Goal: Information Seeking & Learning: Find specific fact

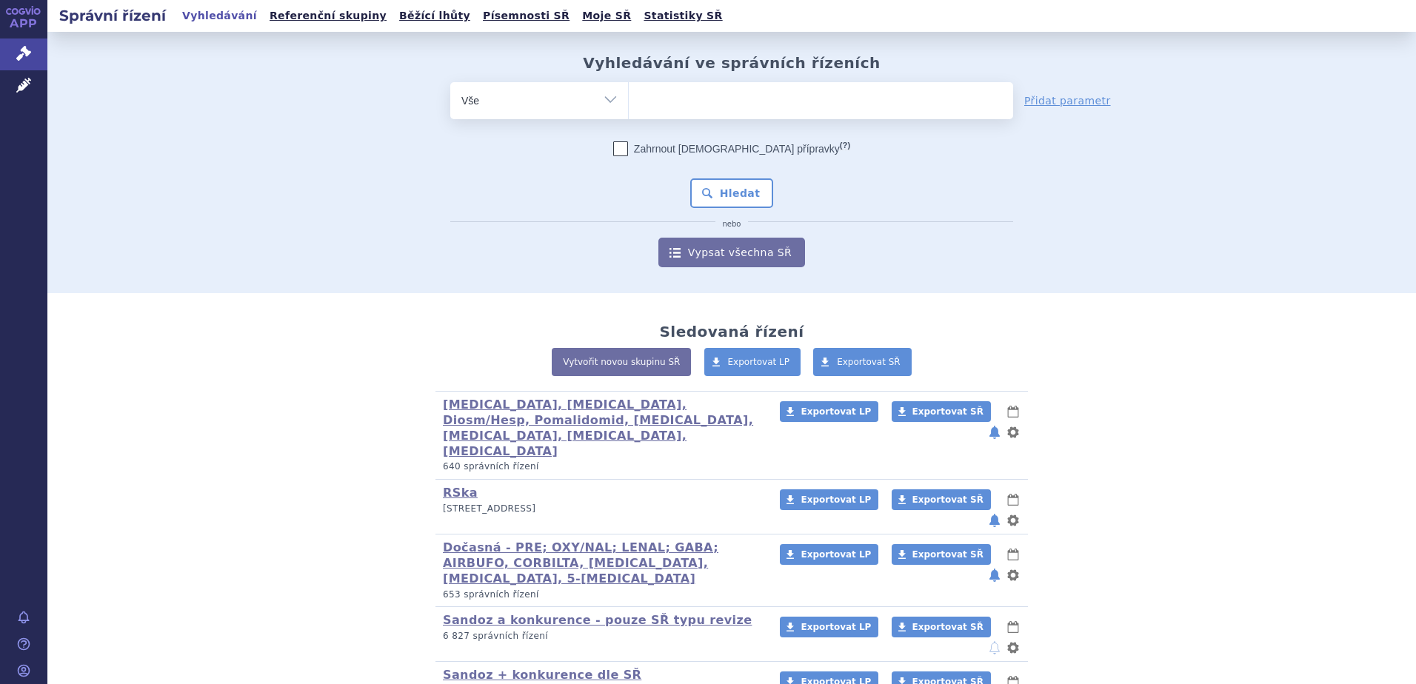
click at [703, 108] on ul at bounding box center [821, 97] width 384 height 31
click at [629, 108] on select at bounding box center [628, 99] width 1 height 37
paste input "L01CD01"
type input "L01CD01"
select select "L01CD01"
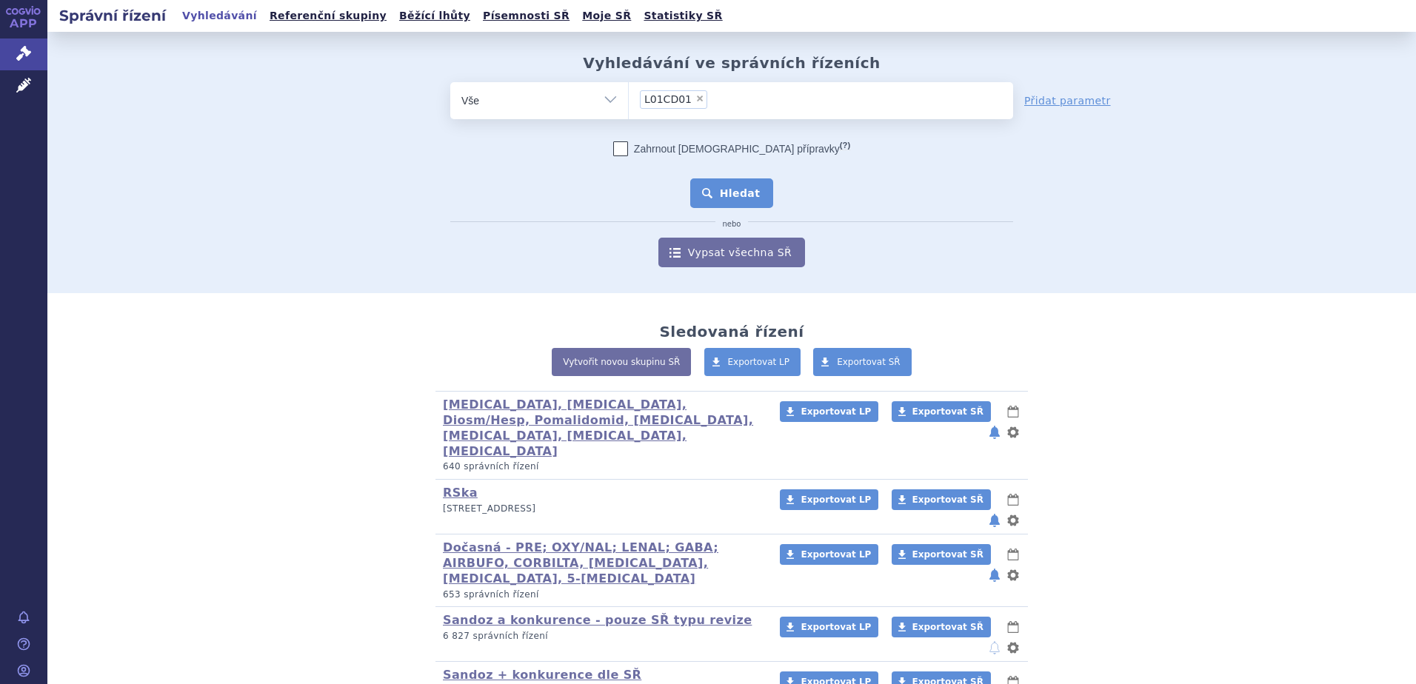
click at [709, 190] on button "Hledat" at bounding box center [732, 193] width 84 height 30
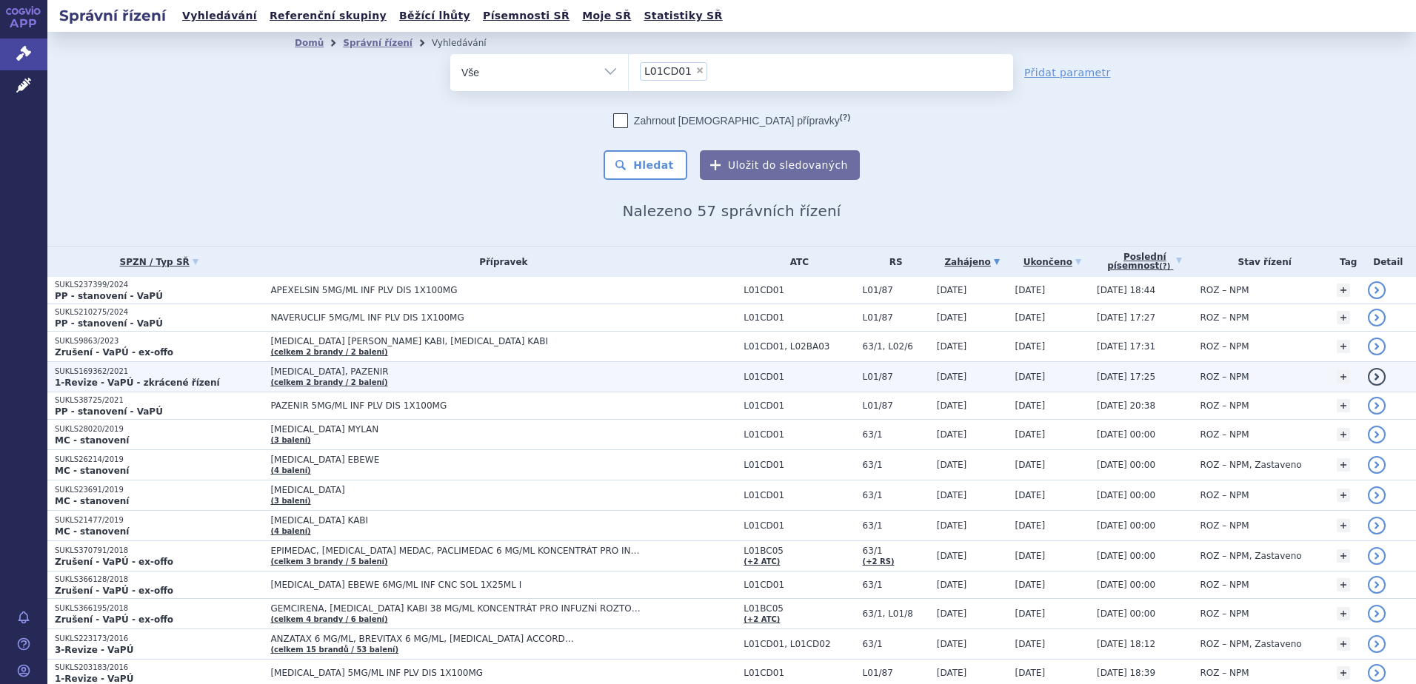
click at [153, 379] on strong "1-Revize - VaPÚ - zkrácené řízení" at bounding box center [137, 383] width 165 height 10
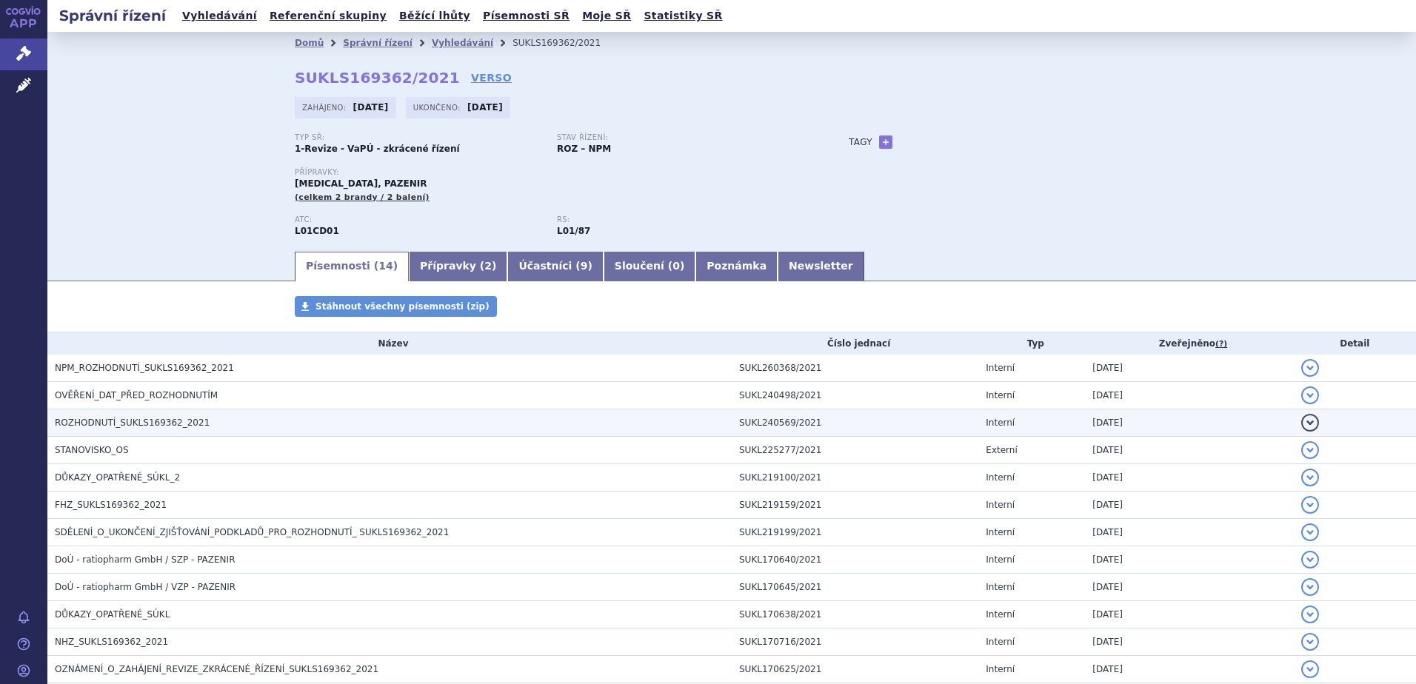
click at [104, 418] on span "ROZHODNUTÍ_SUKLS169362_2021" at bounding box center [132, 423] width 155 height 10
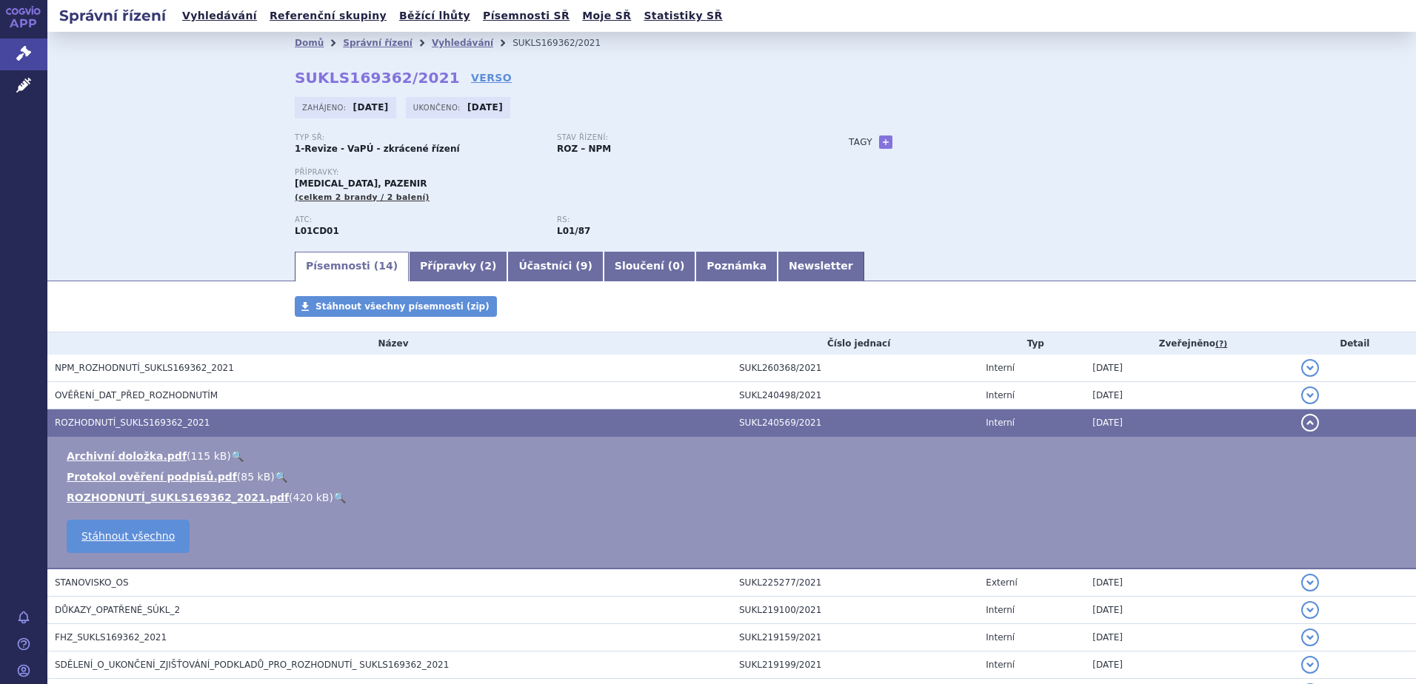
click at [333, 495] on link "🔍" at bounding box center [339, 498] width 13 height 12
click at [432, 38] on link "Vyhledávání" at bounding box center [462, 43] width 61 height 10
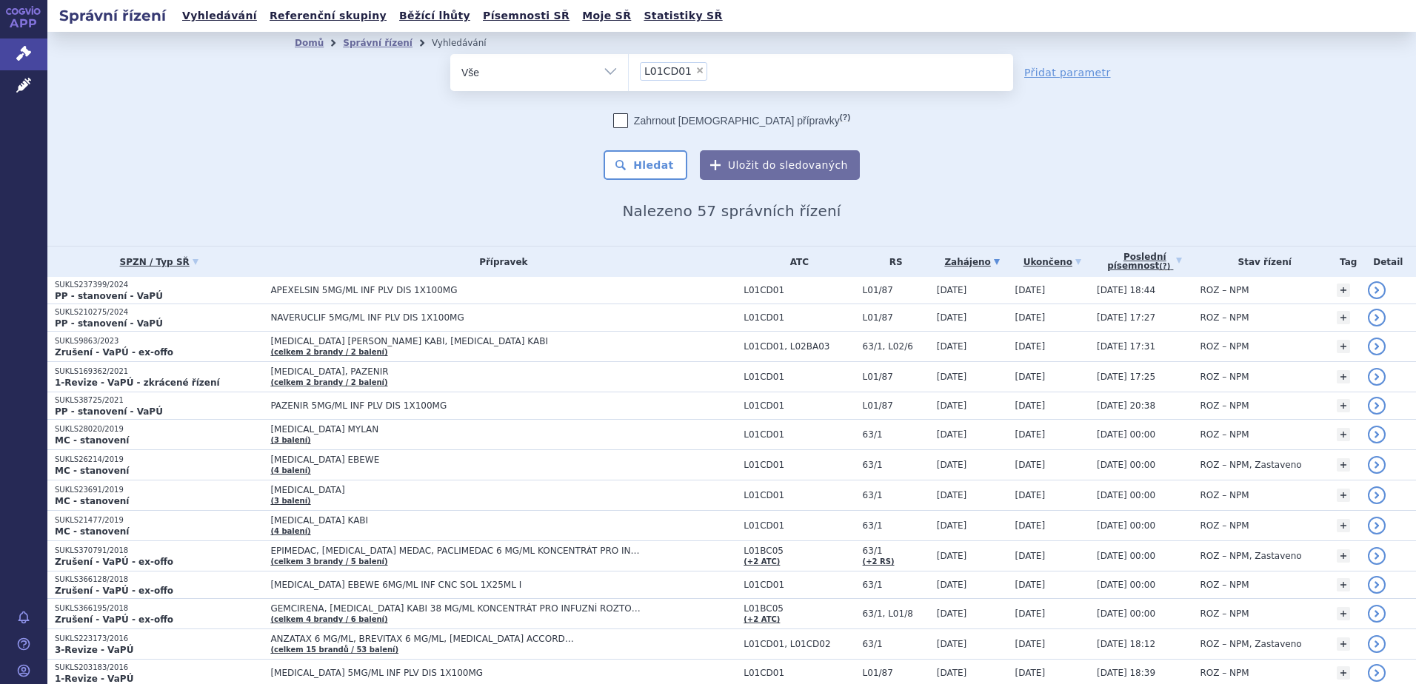
click at [695, 71] on span "×" at bounding box center [699, 70] width 9 height 9
click at [629, 71] on select "L01CD01" at bounding box center [628, 71] width 1 height 37
select select
type input "SUKLS223173/2016"
select select "SUKLS223173/2016"
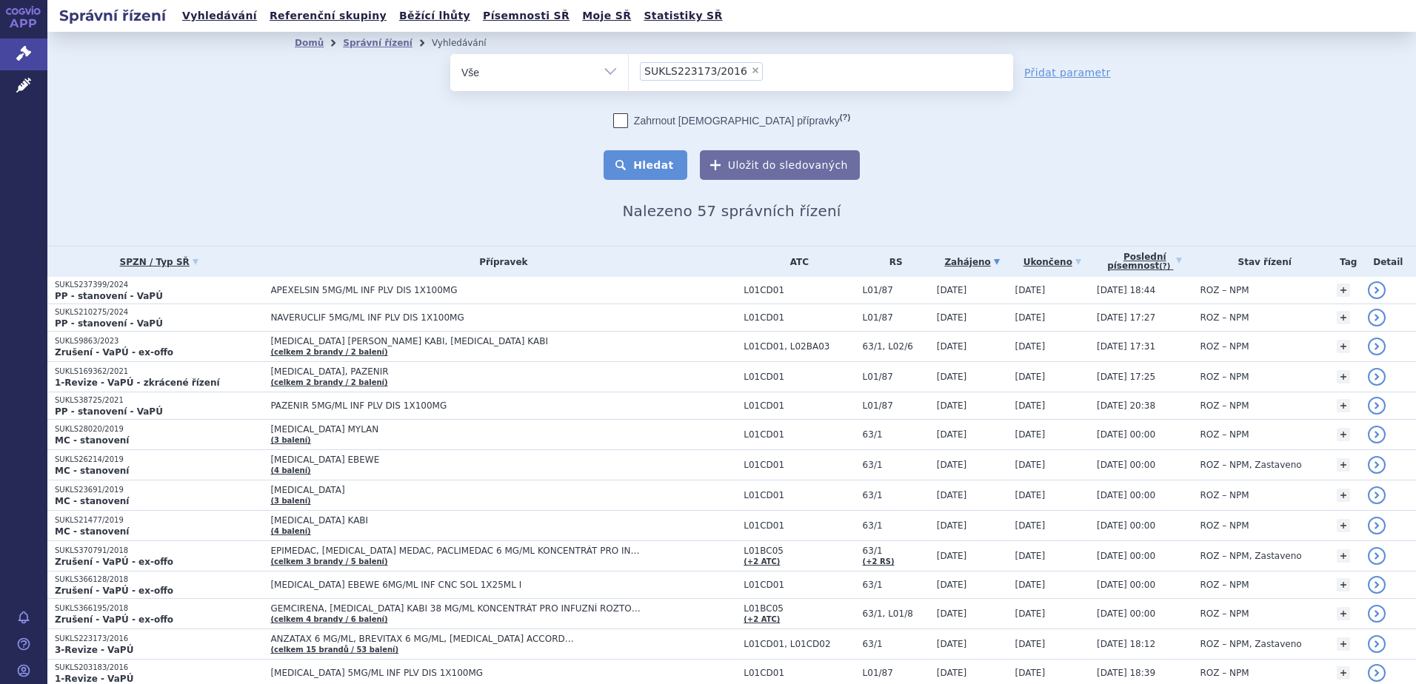
click at [662, 167] on button "Hledat" at bounding box center [646, 165] width 84 height 30
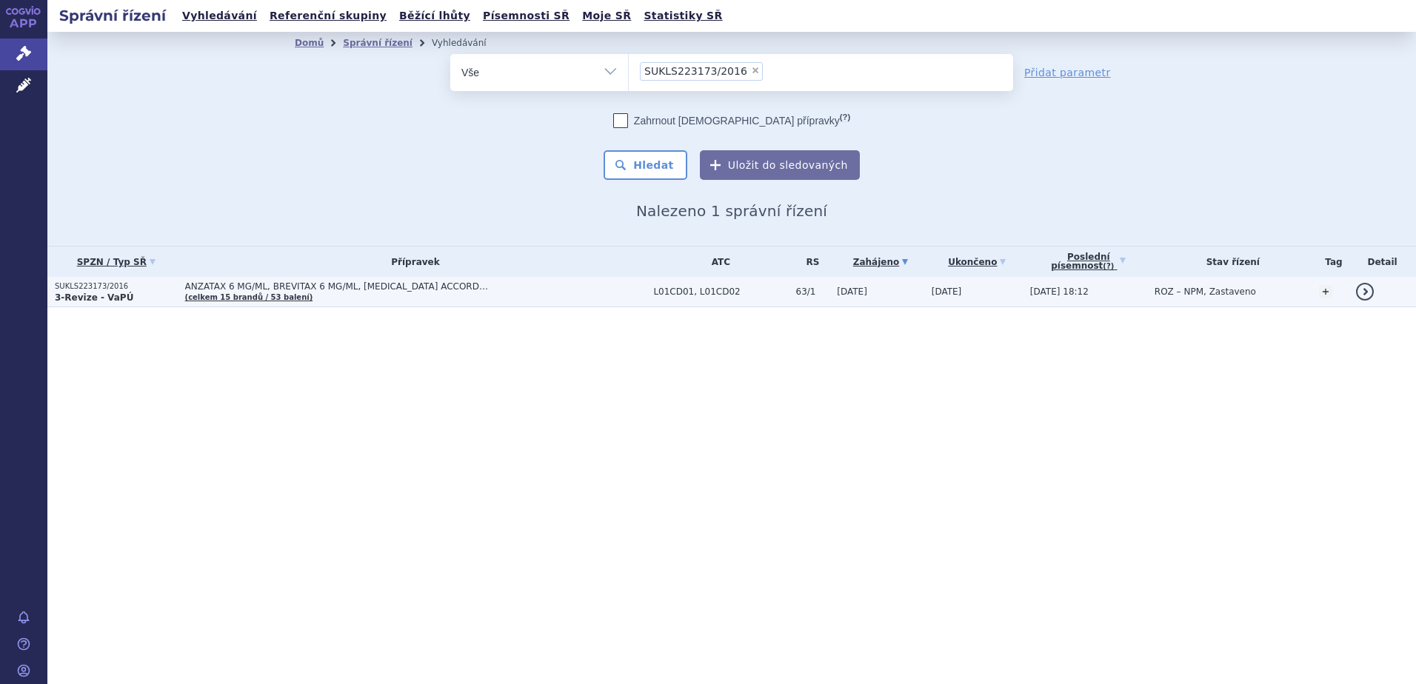
click at [290, 281] on td "ANZATAX 6 MG/ML, BREVITAX 6 MG/ML, DOCETAXEL ACCORD… (celkem 15 brandů / 53 bal…" at bounding box center [412, 292] width 469 height 30
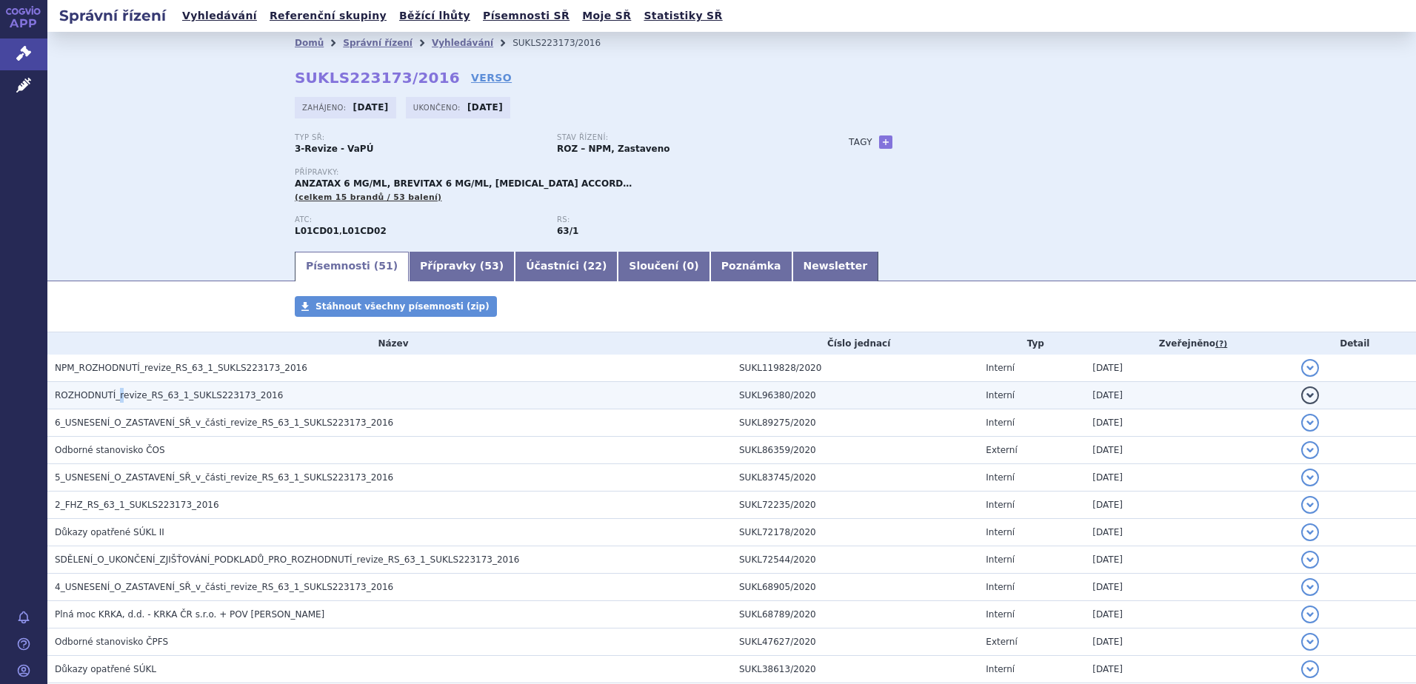
click at [116, 393] on span "ROZHODNUTÍ_revize_RS_63_1_SUKLS223173_2016" at bounding box center [169, 395] width 228 height 10
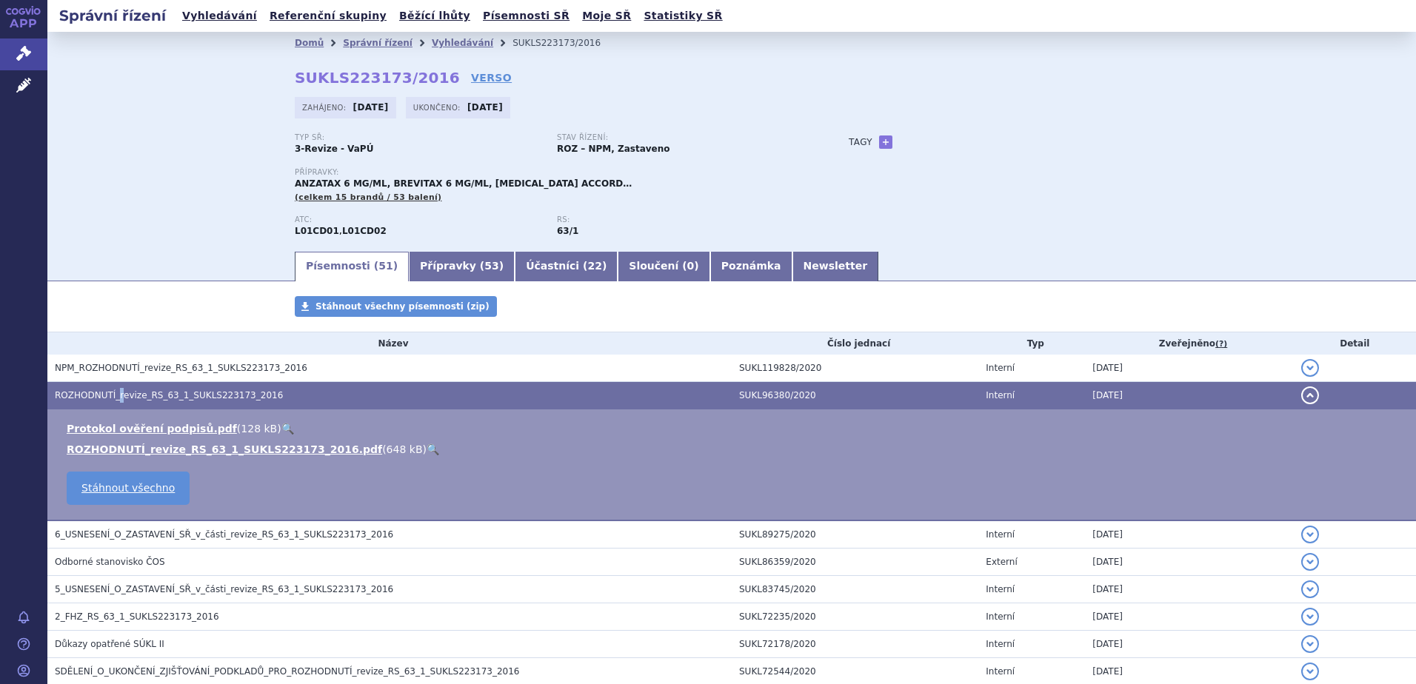
click at [427, 447] on link "🔍" at bounding box center [433, 450] width 13 height 12
click at [440, 43] on link "Vyhledávání" at bounding box center [462, 43] width 61 height 10
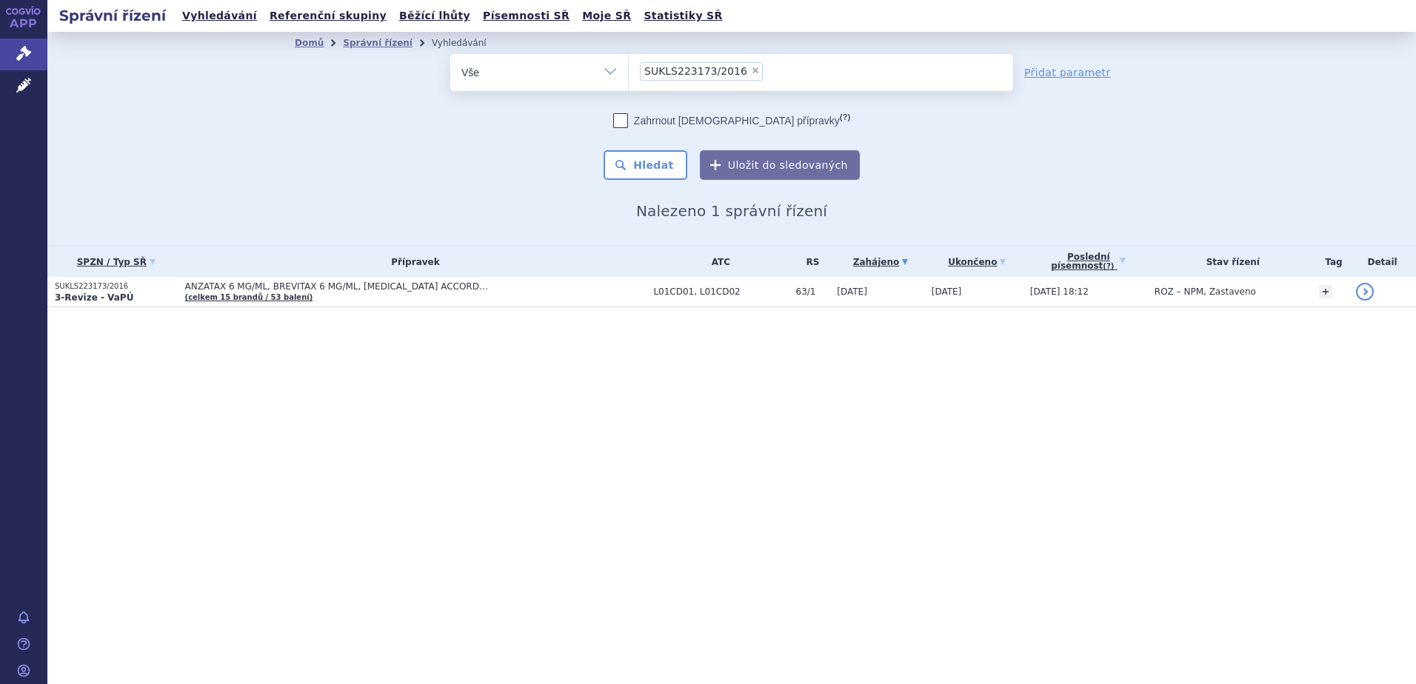
click at [751, 74] on span "×" at bounding box center [755, 70] width 9 height 9
click at [629, 74] on select "SUKLS223173/2016" at bounding box center [628, 71] width 1 height 37
select select
type input "SUKLS283424/2024"
select select "SUKLS283424/2024"
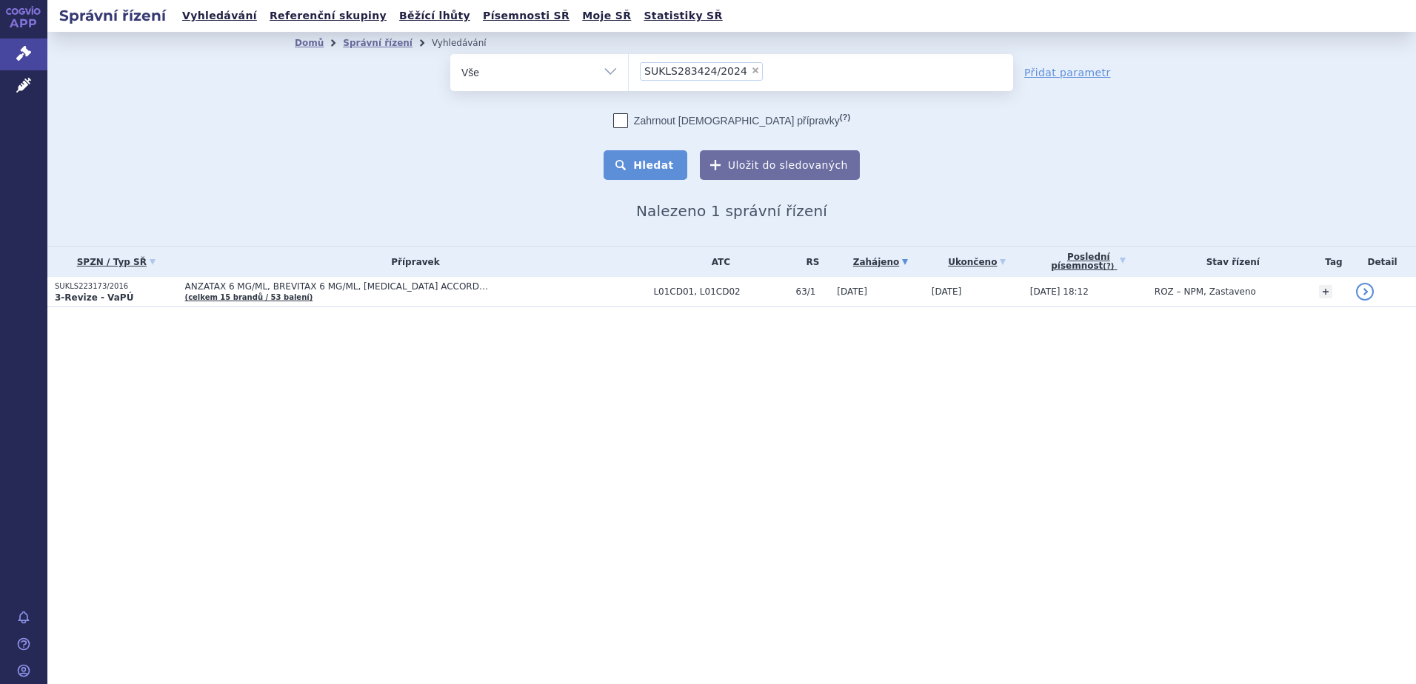
click at [663, 159] on button "Hledat" at bounding box center [646, 165] width 84 height 30
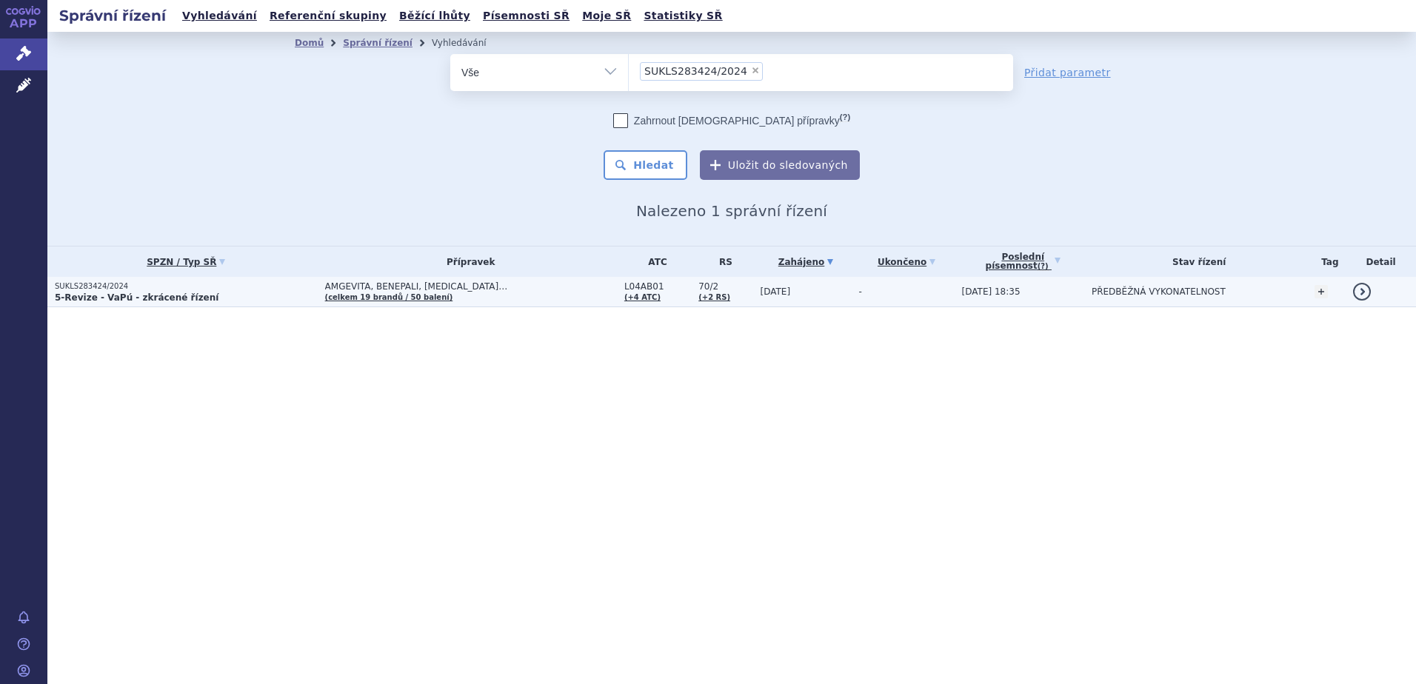
click at [238, 292] on p "5-Revize - VaPú - zkrácené řízení" at bounding box center [186, 298] width 263 height 12
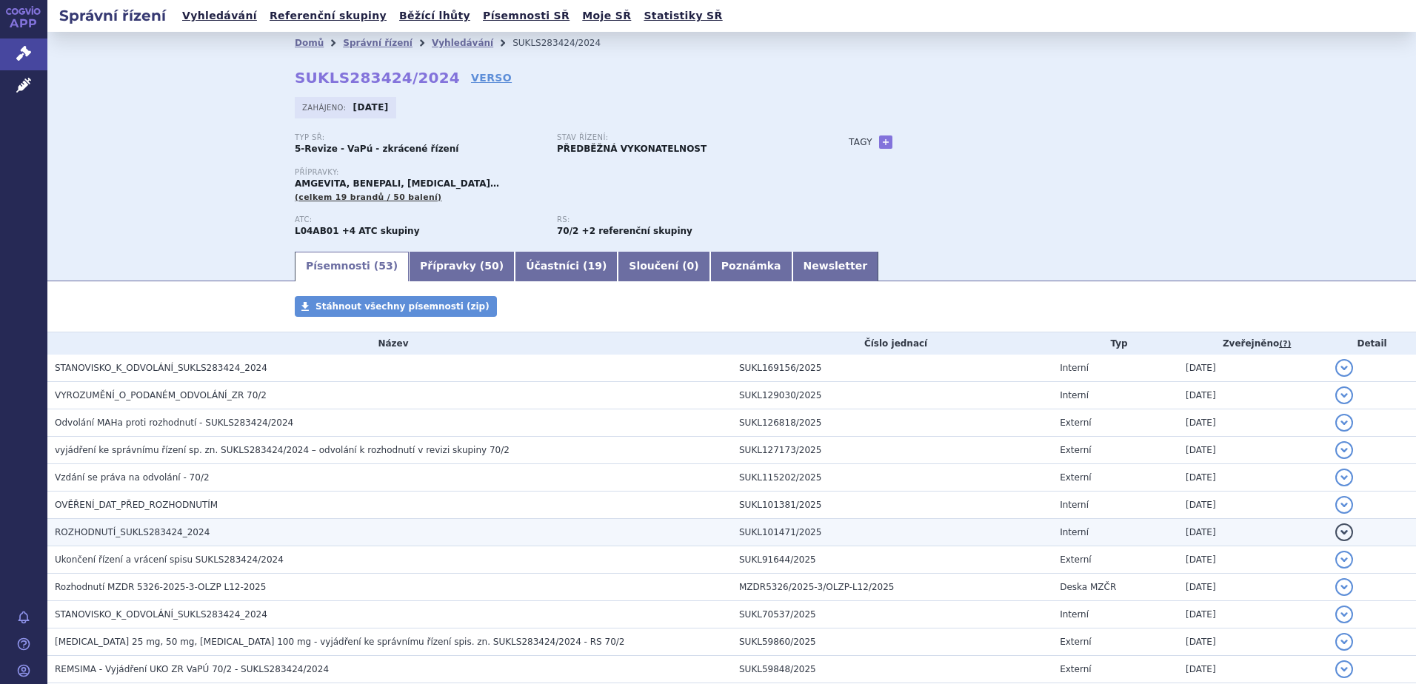
click at [115, 531] on span "ROZHODNUTÍ_SUKLS283424_2024" at bounding box center [132, 532] width 155 height 10
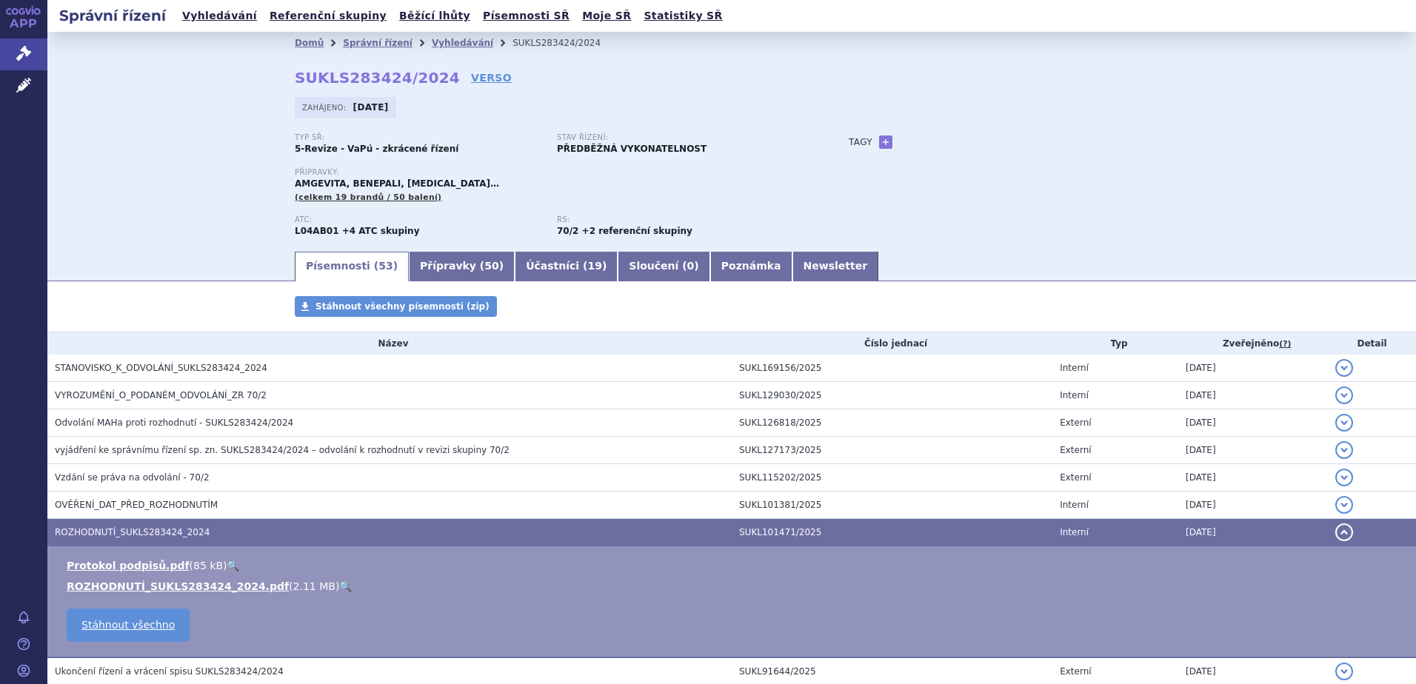
click at [339, 586] on link "🔍" at bounding box center [345, 587] width 13 height 12
click at [153, 532] on span "ROZHODNUTÍ_SUKLS283424_2024" at bounding box center [132, 532] width 155 height 10
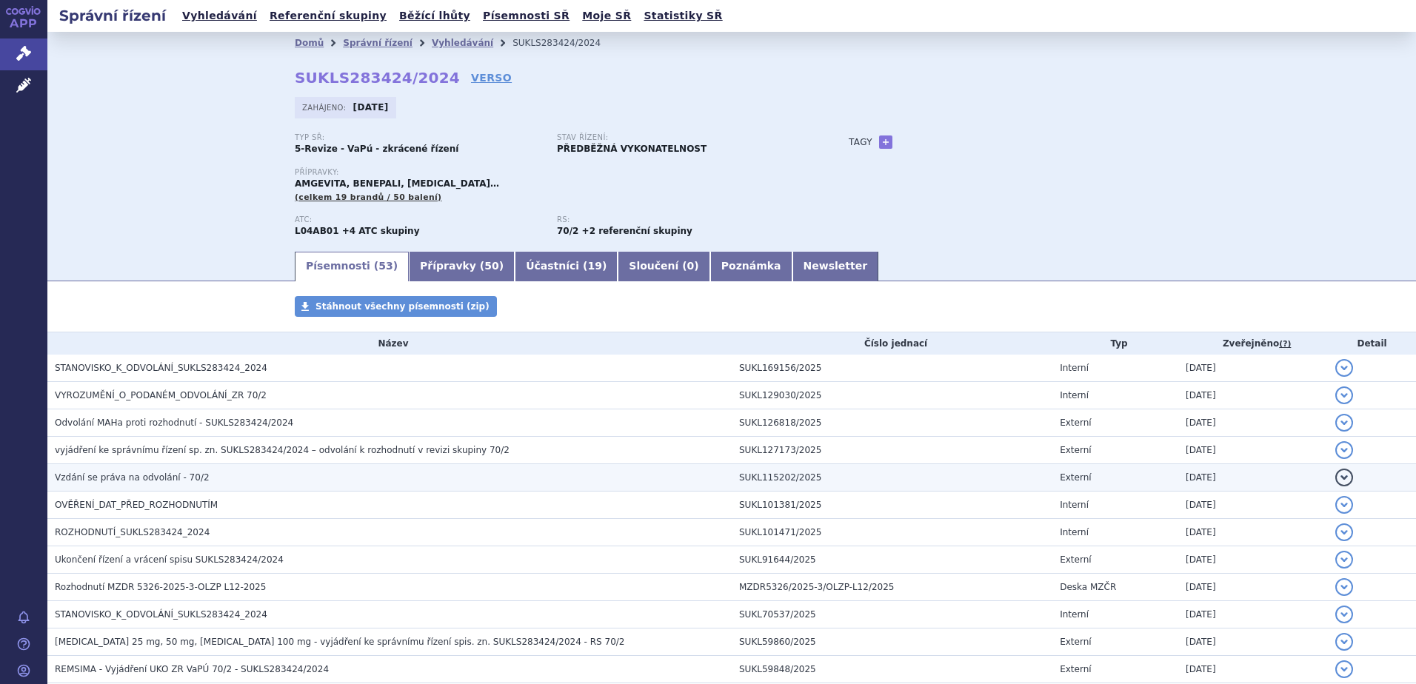
scroll to position [198, 0]
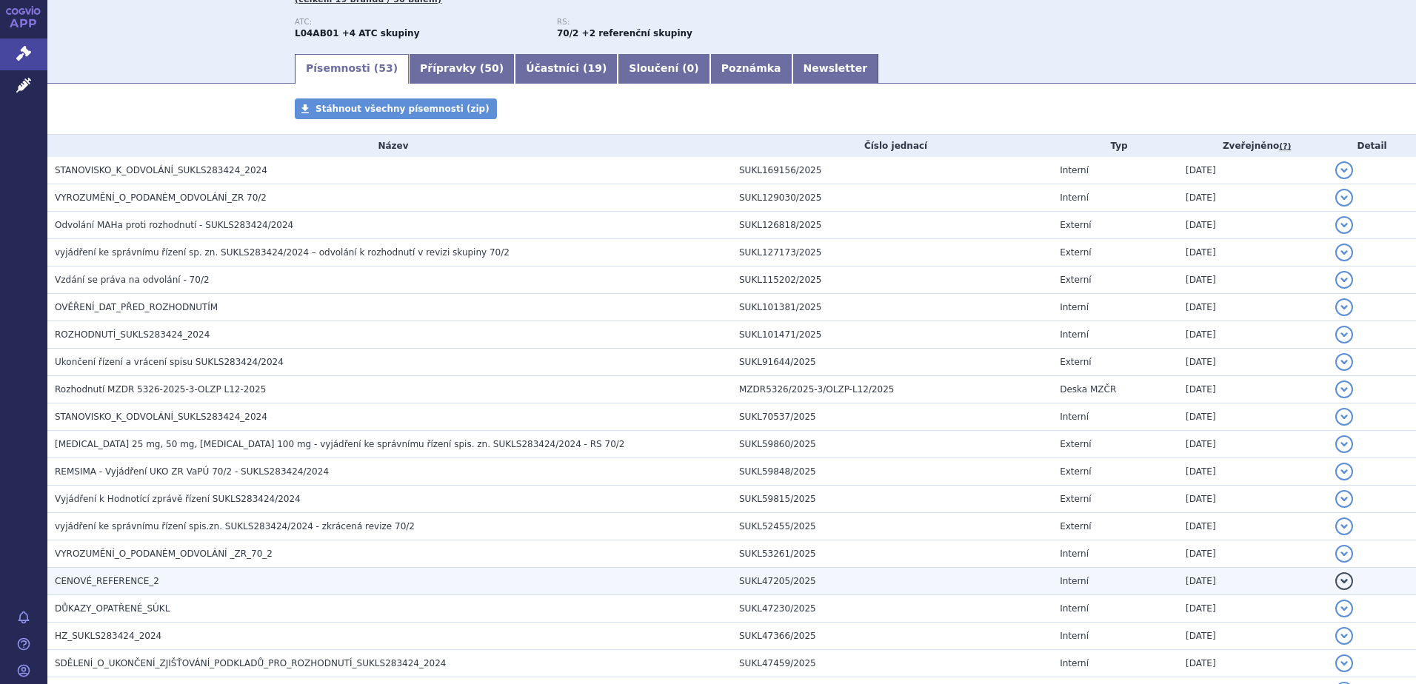
click at [142, 584] on span "CENOVÉ_REFERENCE_2" at bounding box center [107, 581] width 104 height 10
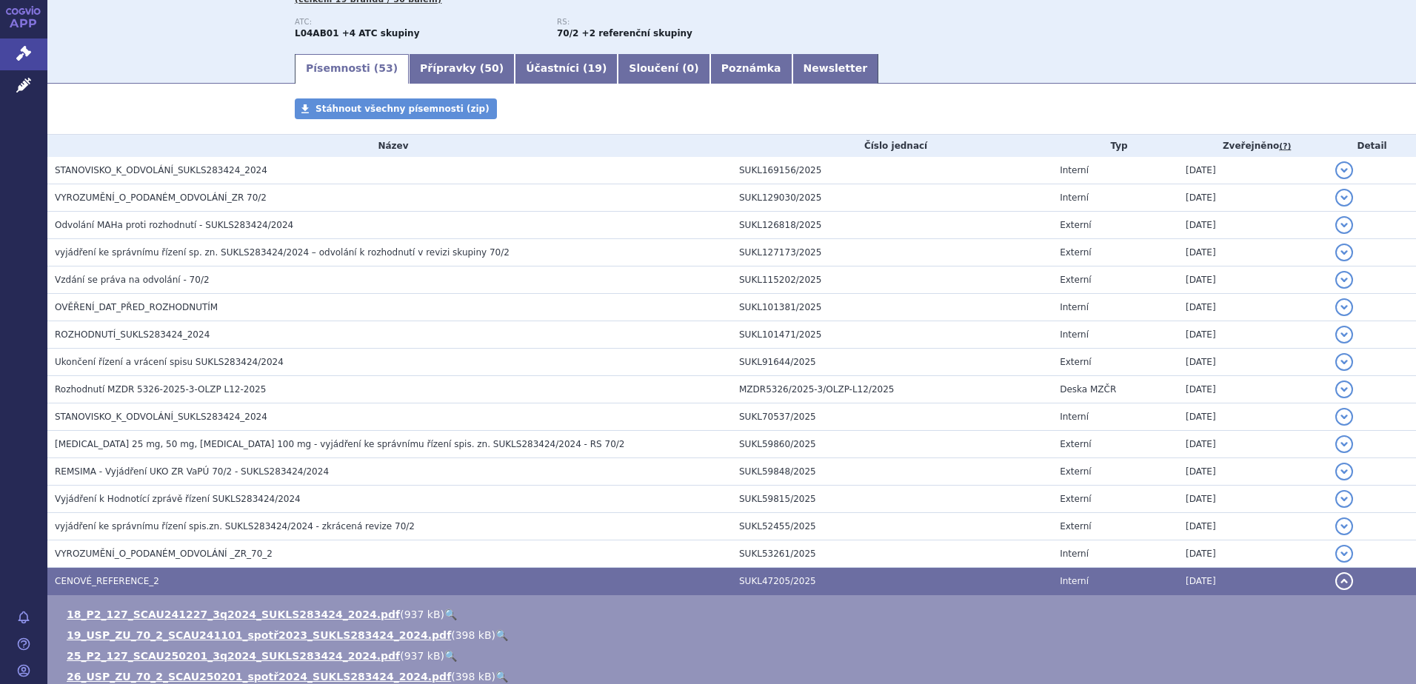
scroll to position [592, 0]
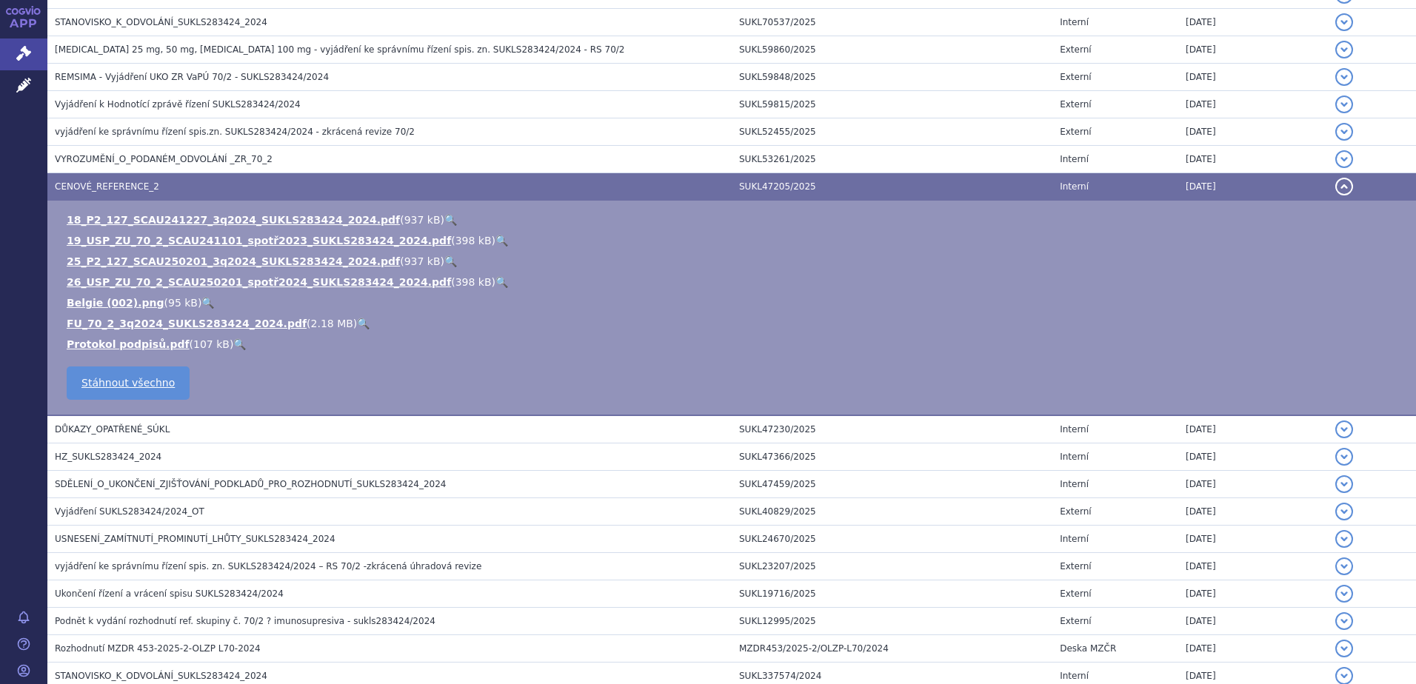
click at [110, 187] on span "CENOVÉ_REFERENCE_2" at bounding box center [107, 186] width 104 height 10
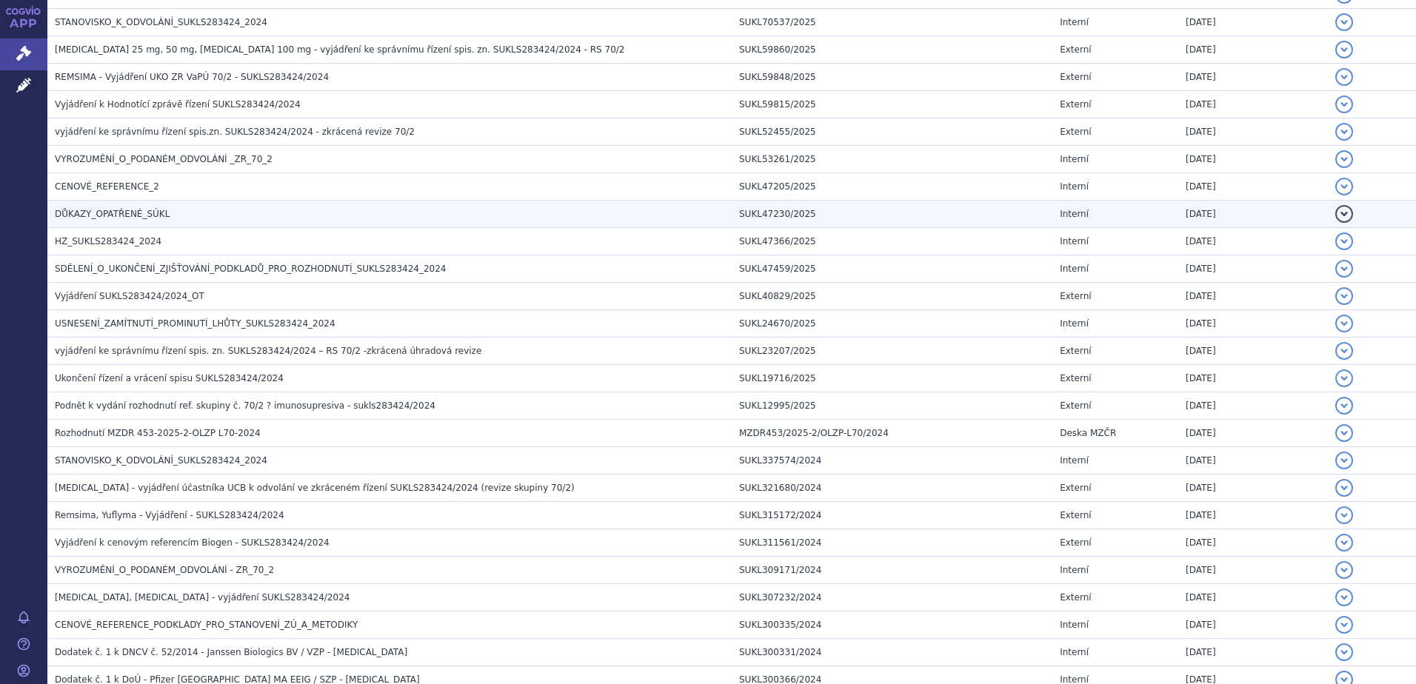
click at [113, 212] on span "DŮKAZY_OPATŘENÉ_SÚKL" at bounding box center [112, 214] width 115 height 10
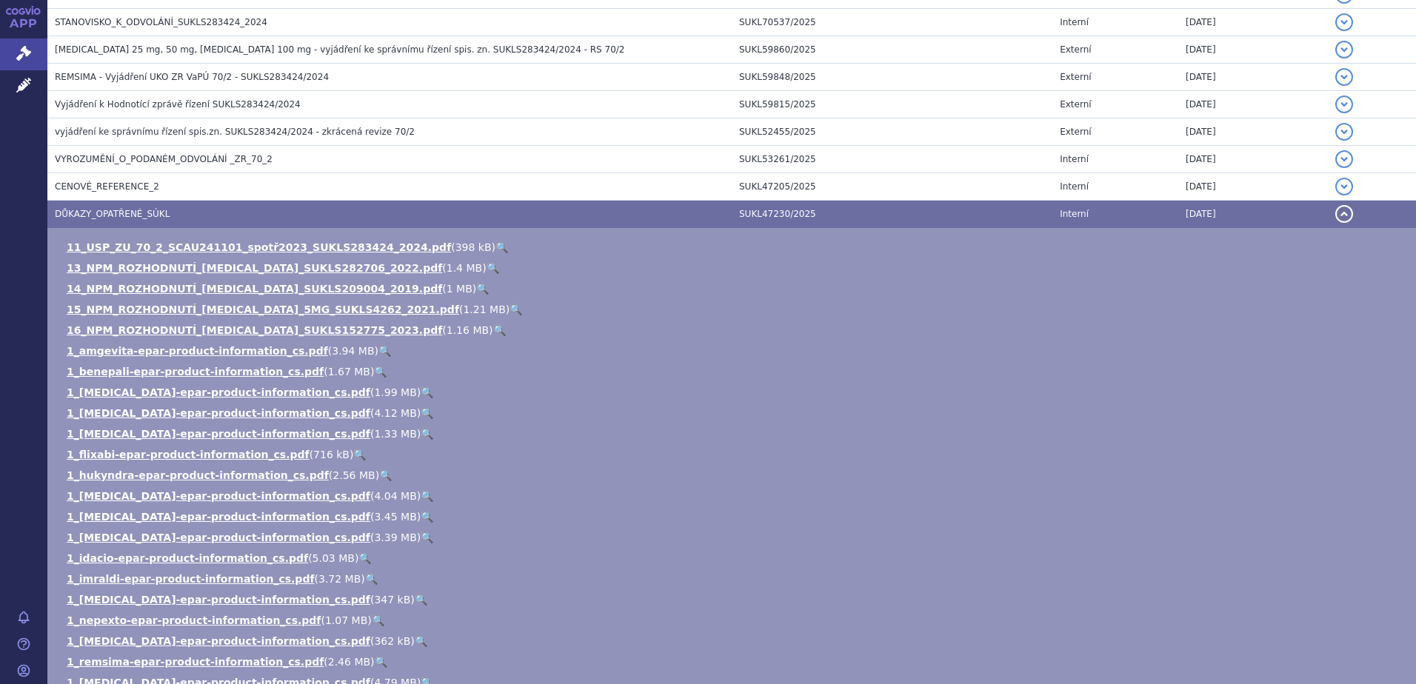
click at [124, 214] on span "DŮKAZY_OPATŘENÉ_SÚKL" at bounding box center [112, 214] width 115 height 10
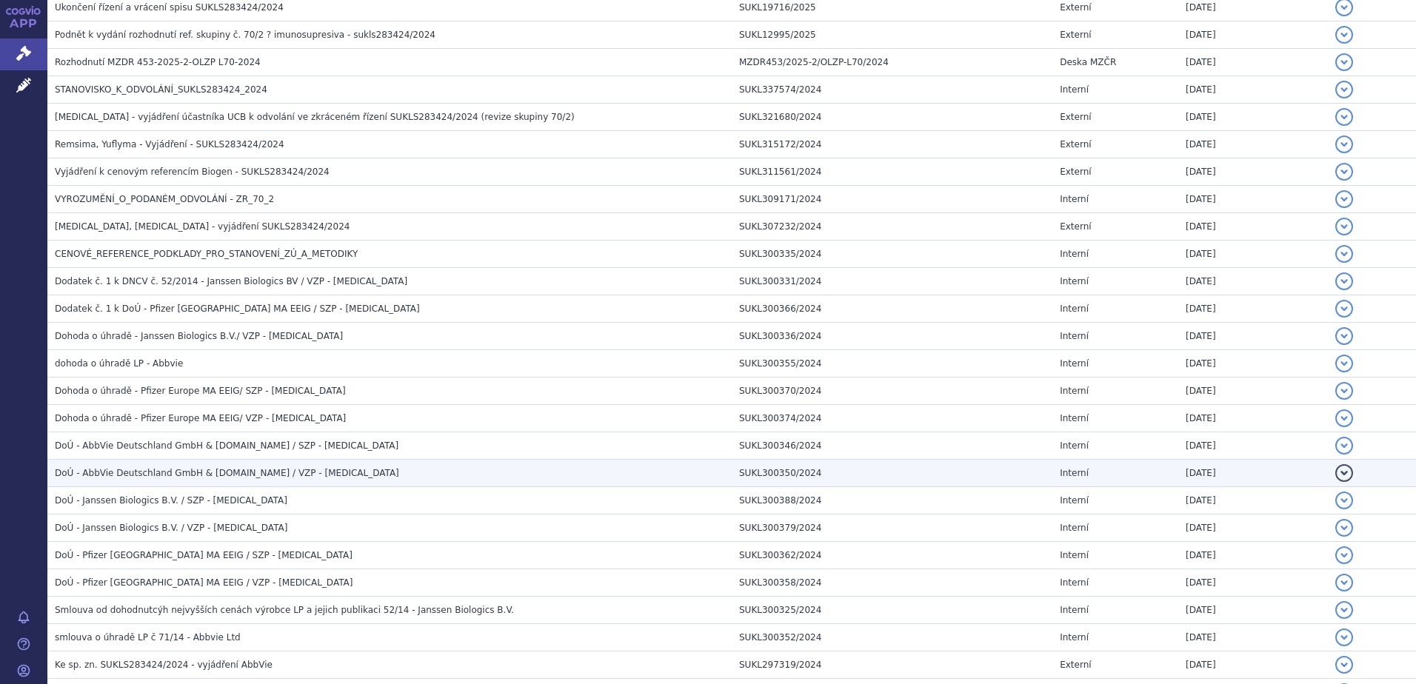
scroll to position [987, 0]
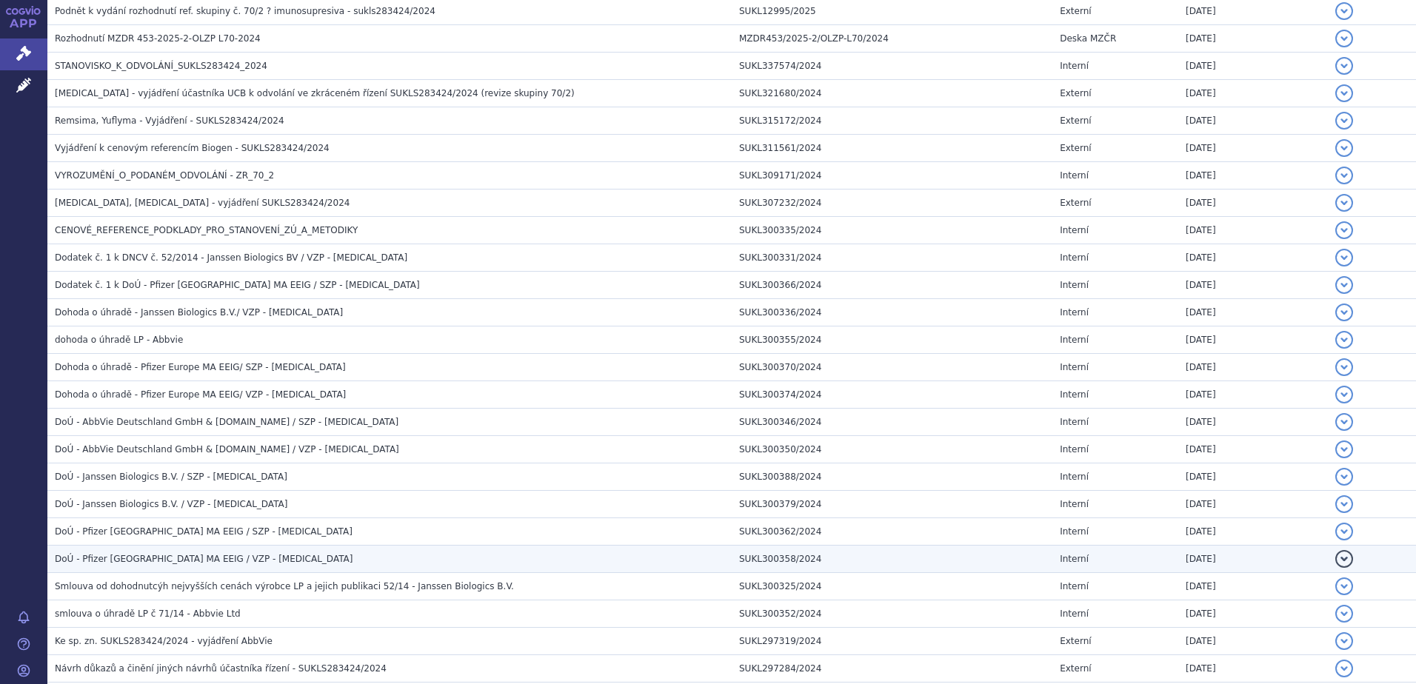
click at [210, 564] on span "DoÚ - Pfizer Europe MA EEIG / VZP - ENBREL" at bounding box center [204, 559] width 298 height 10
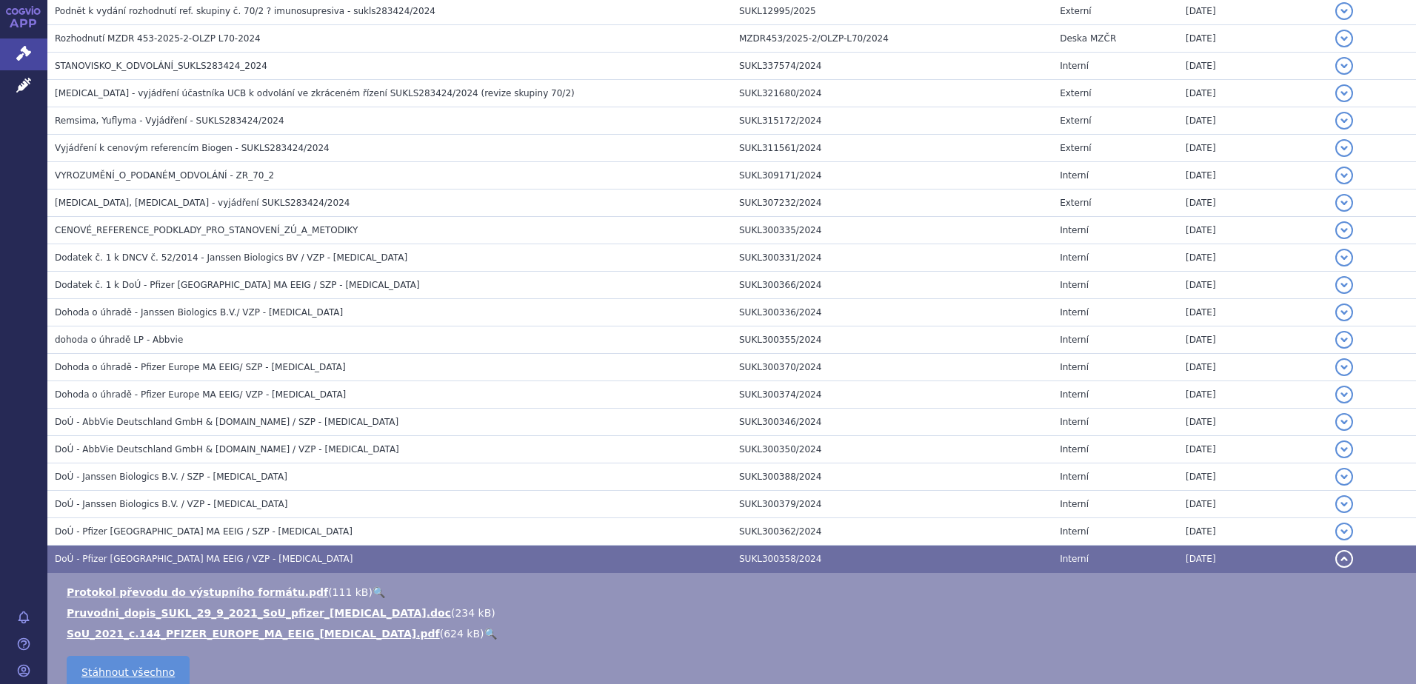
click at [484, 632] on link "🔍" at bounding box center [490, 634] width 13 height 12
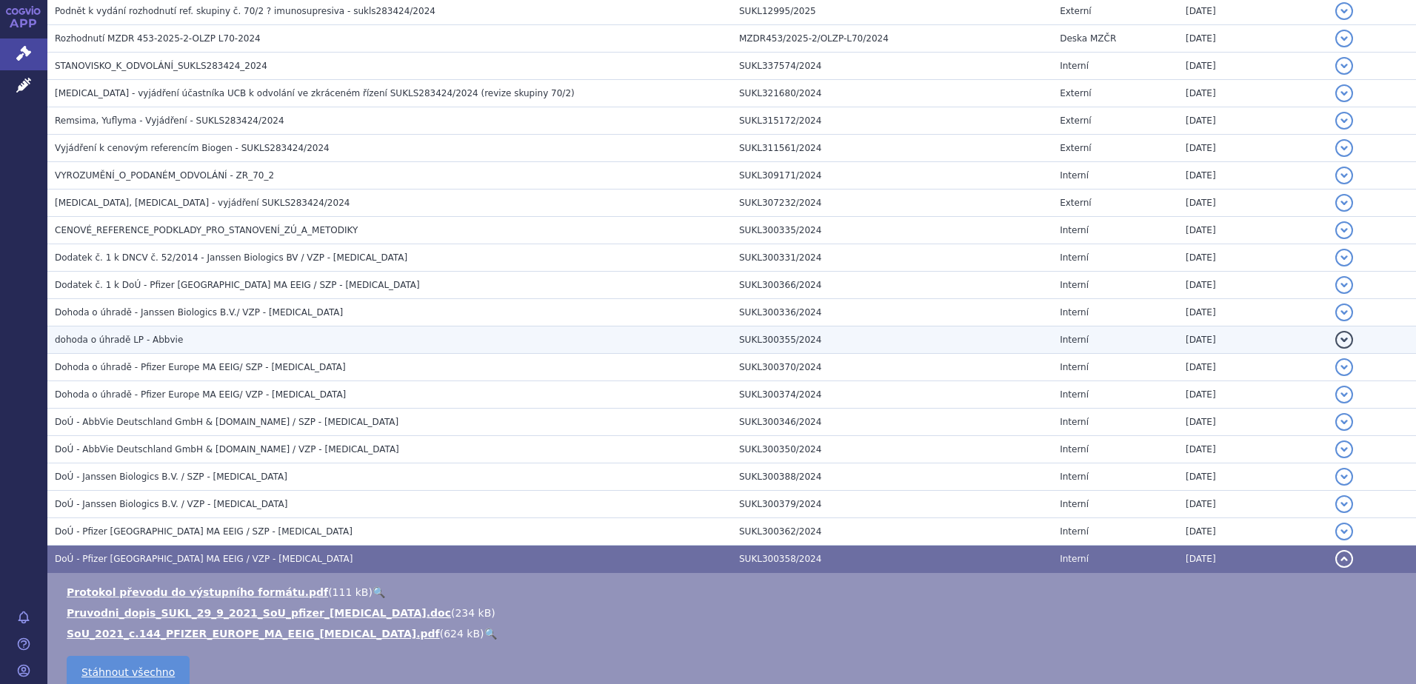
click at [141, 340] on span "dohoda o úhradě LP - Abbvie" at bounding box center [119, 340] width 128 height 10
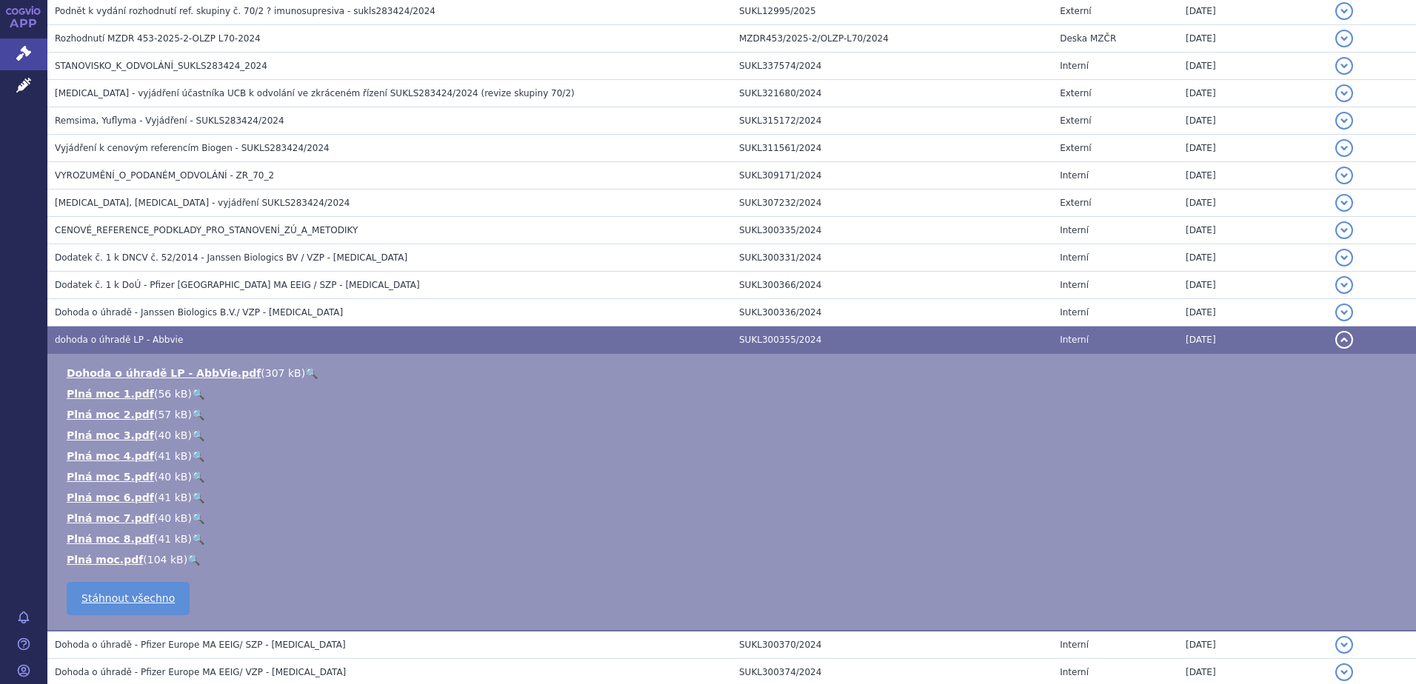
click at [305, 374] on link "🔍" at bounding box center [311, 373] width 13 height 12
click at [279, 333] on h3 "dohoda o úhradě LP - Abbvie" at bounding box center [393, 339] width 677 height 15
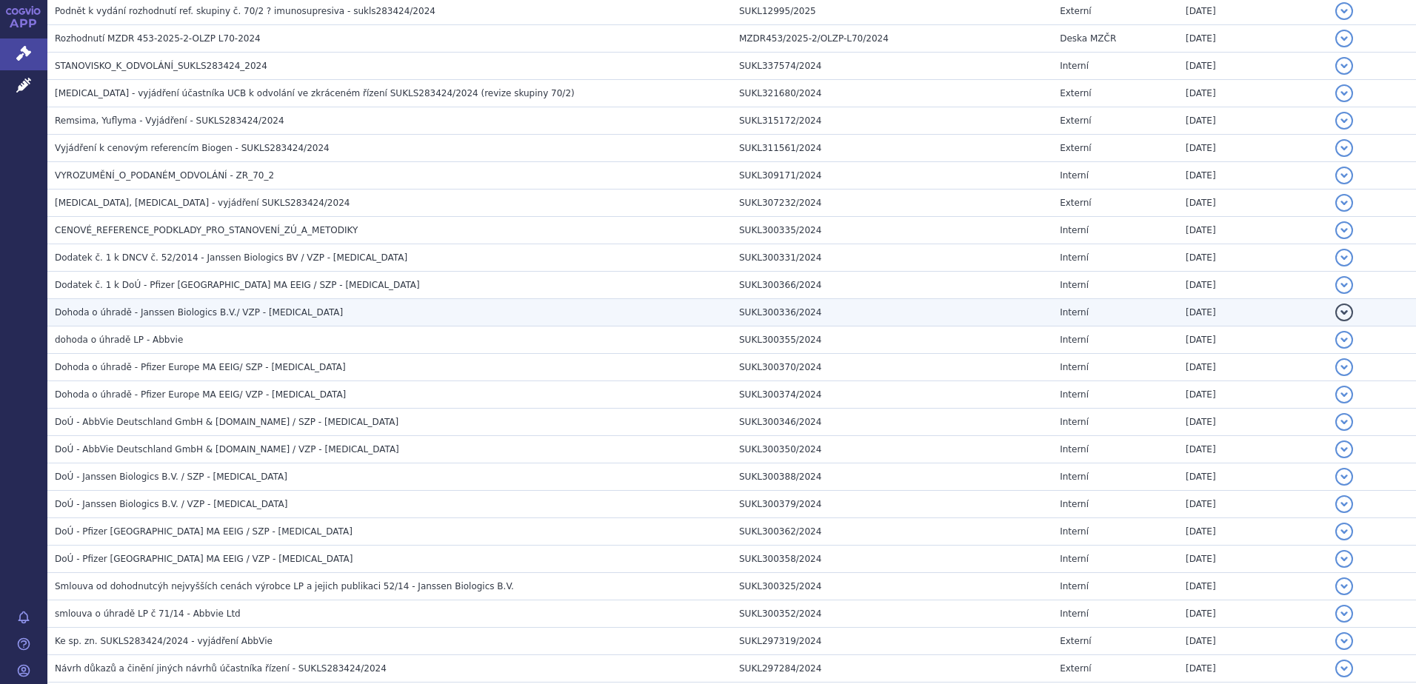
click at [275, 309] on span "Dohoda o úhradě - Janssen Biologics B.V./ VZP - REMICADE" at bounding box center [199, 312] width 288 height 10
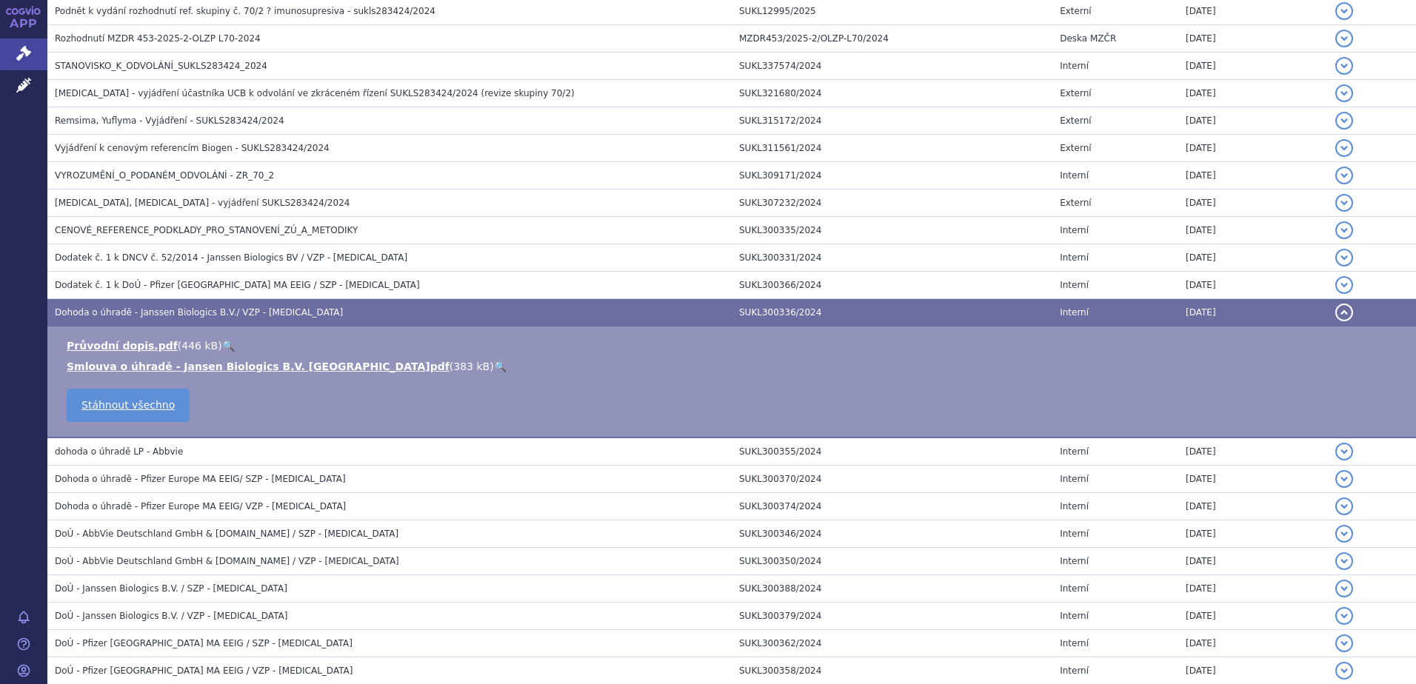
click at [494, 366] on link "🔍" at bounding box center [500, 367] width 13 height 12
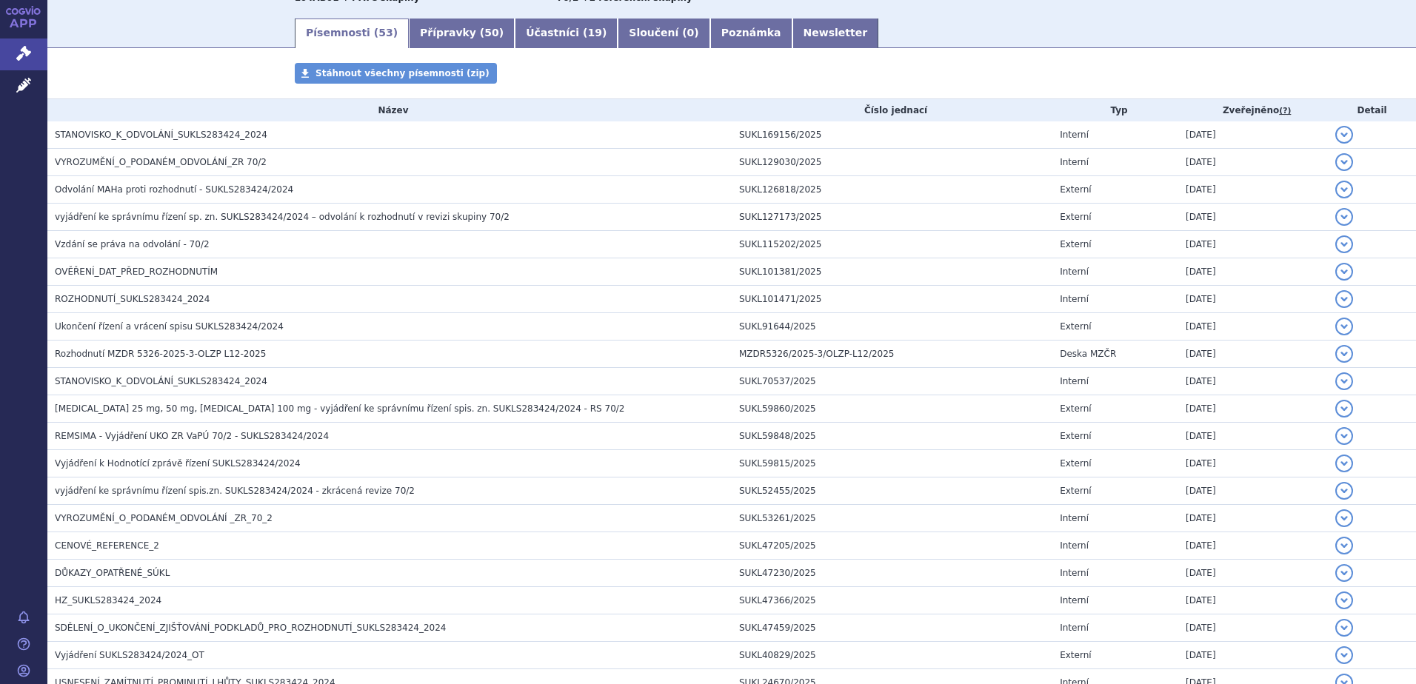
scroll to position [0, 0]
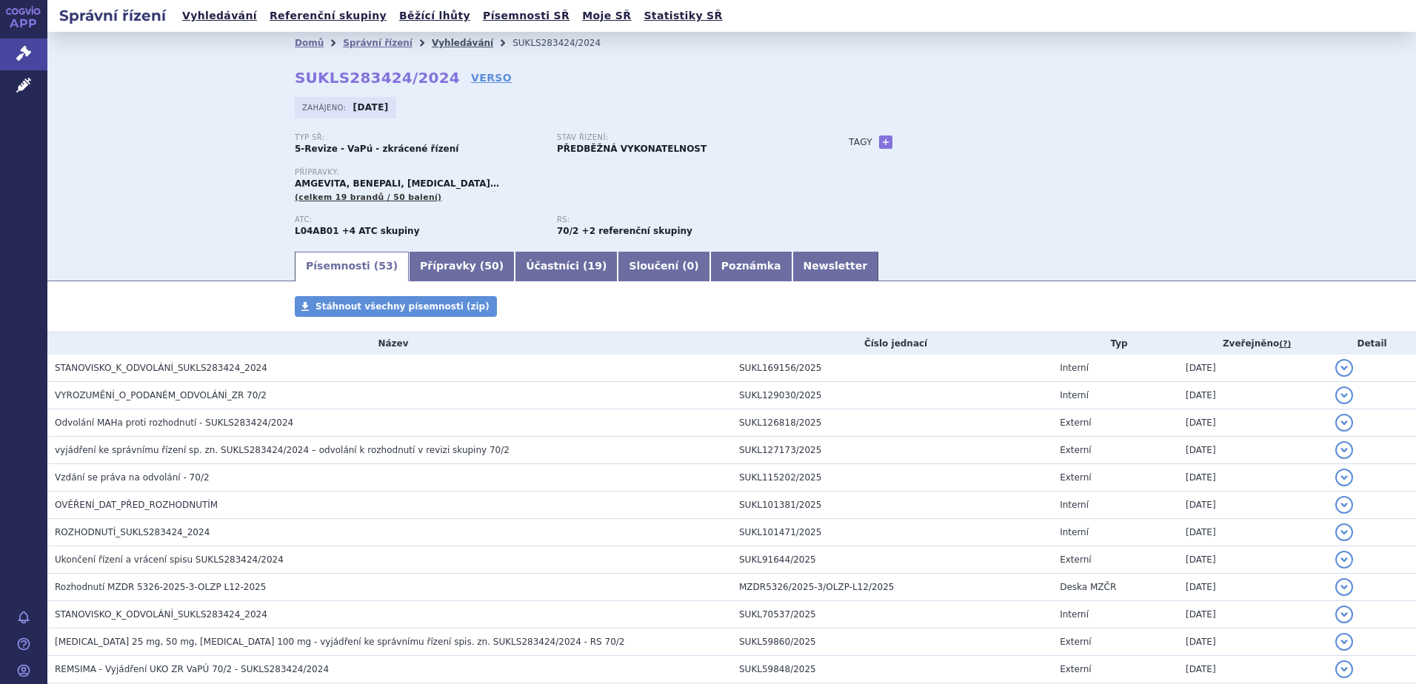
click at [432, 41] on link "Vyhledávání" at bounding box center [462, 43] width 61 height 10
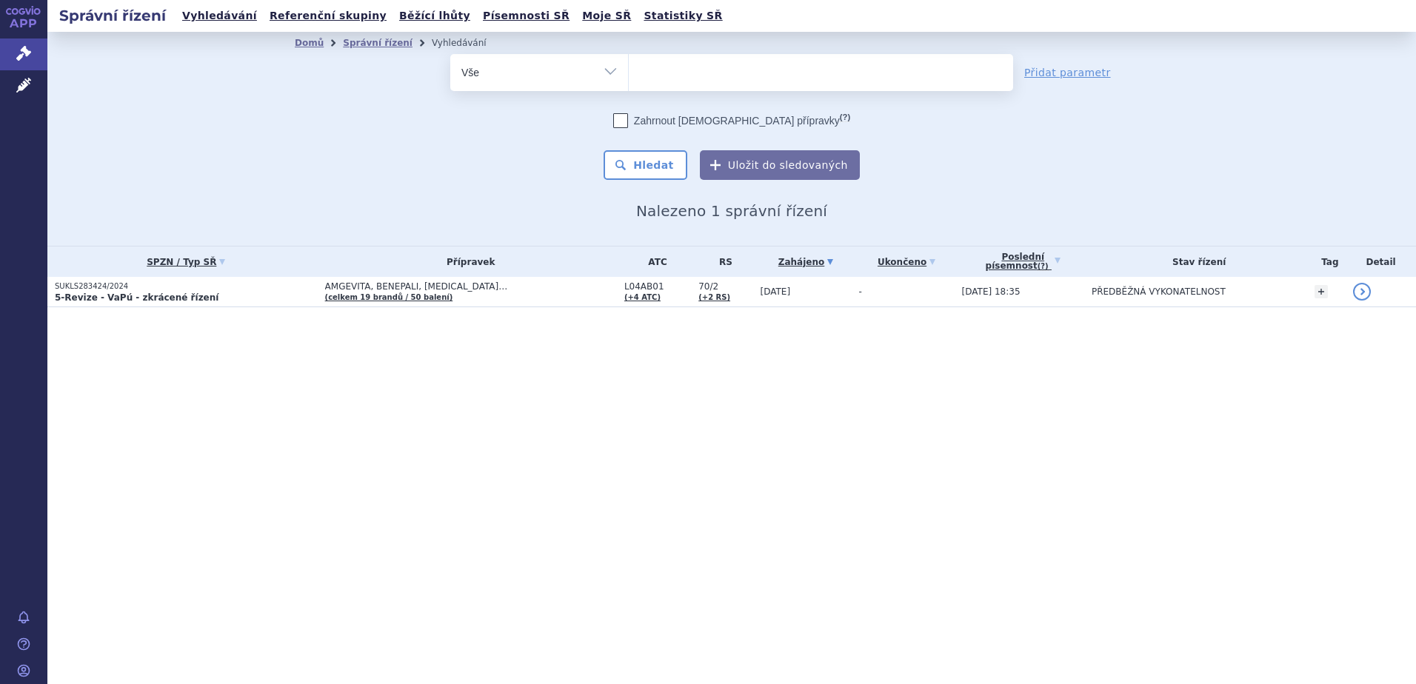
select select
type input "SUKLS101873/2014"
select select "SUKLS101873/2014"
click at [658, 154] on button "Hledat" at bounding box center [646, 165] width 84 height 30
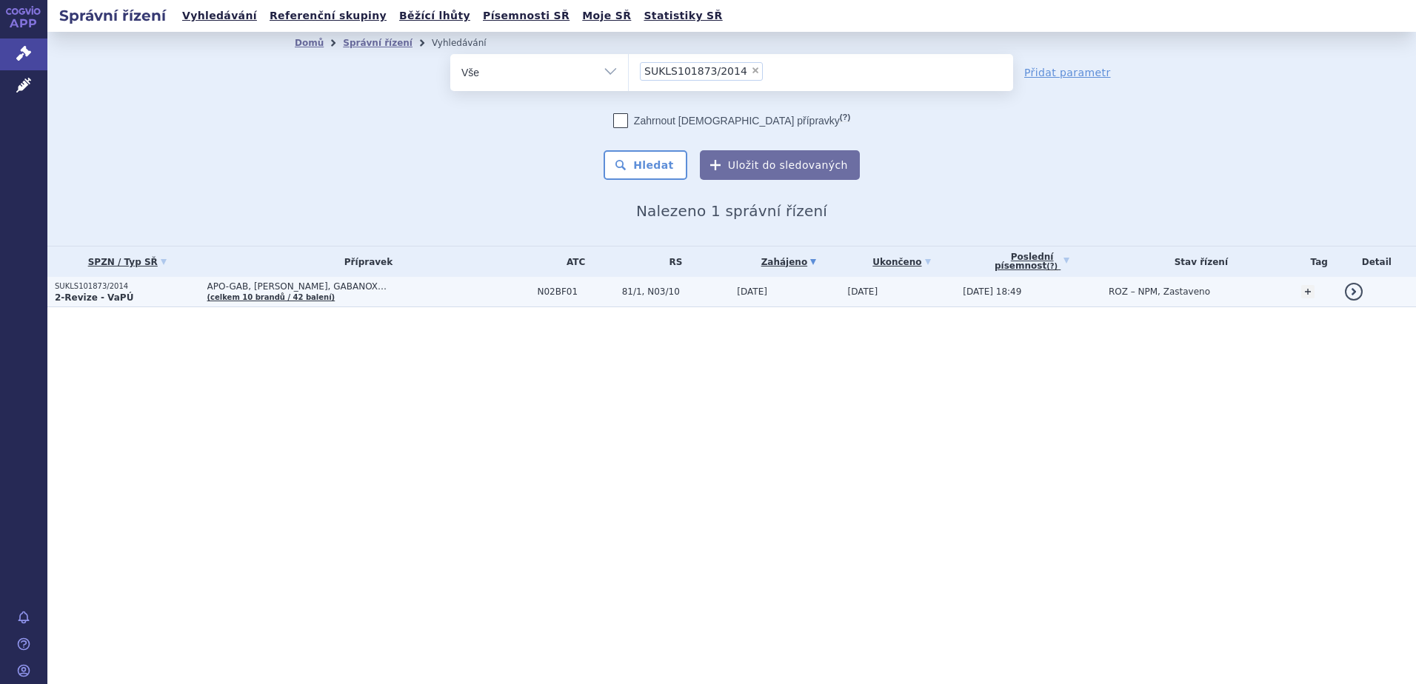
click at [289, 284] on span "APO-GAB, GABAGAMMA, GABANOX…" at bounding box center [368, 286] width 323 height 10
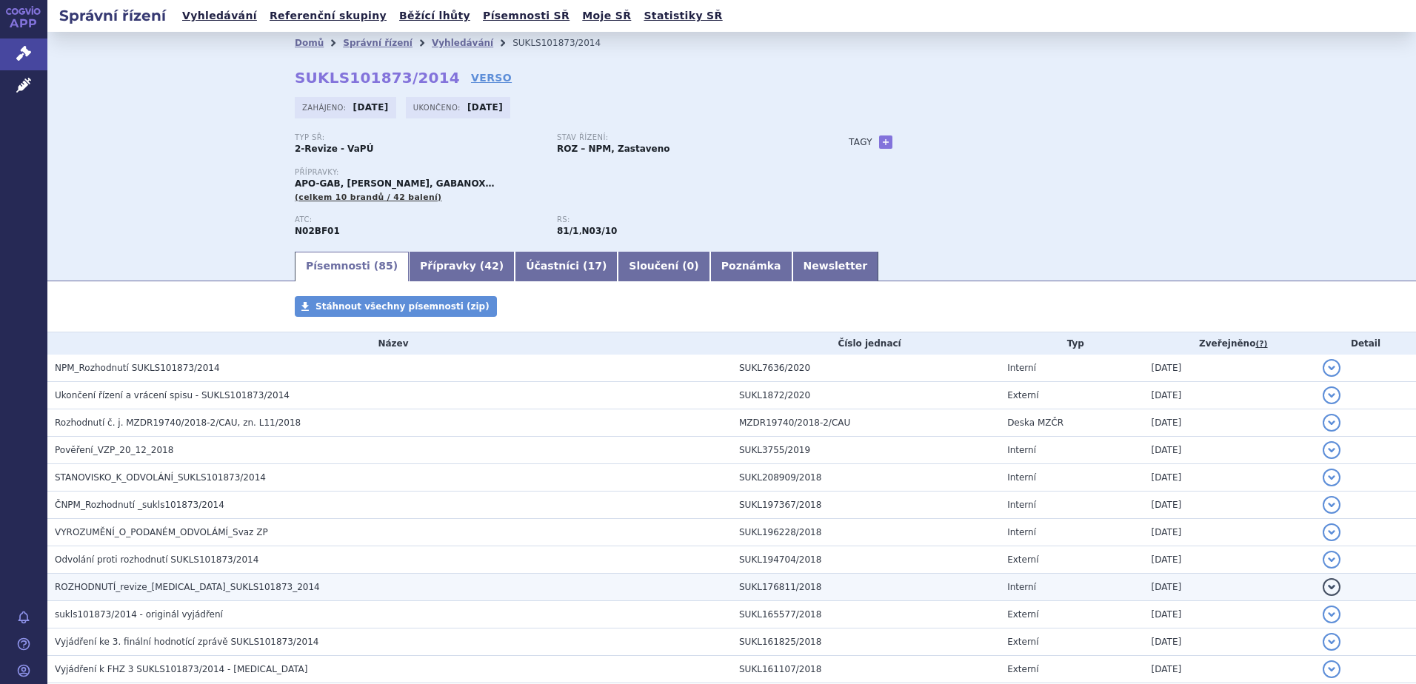
click at [170, 586] on span "ROZHODNUTÍ_revize_[MEDICAL_DATA]_SUKLS101873_2014" at bounding box center [187, 587] width 265 height 10
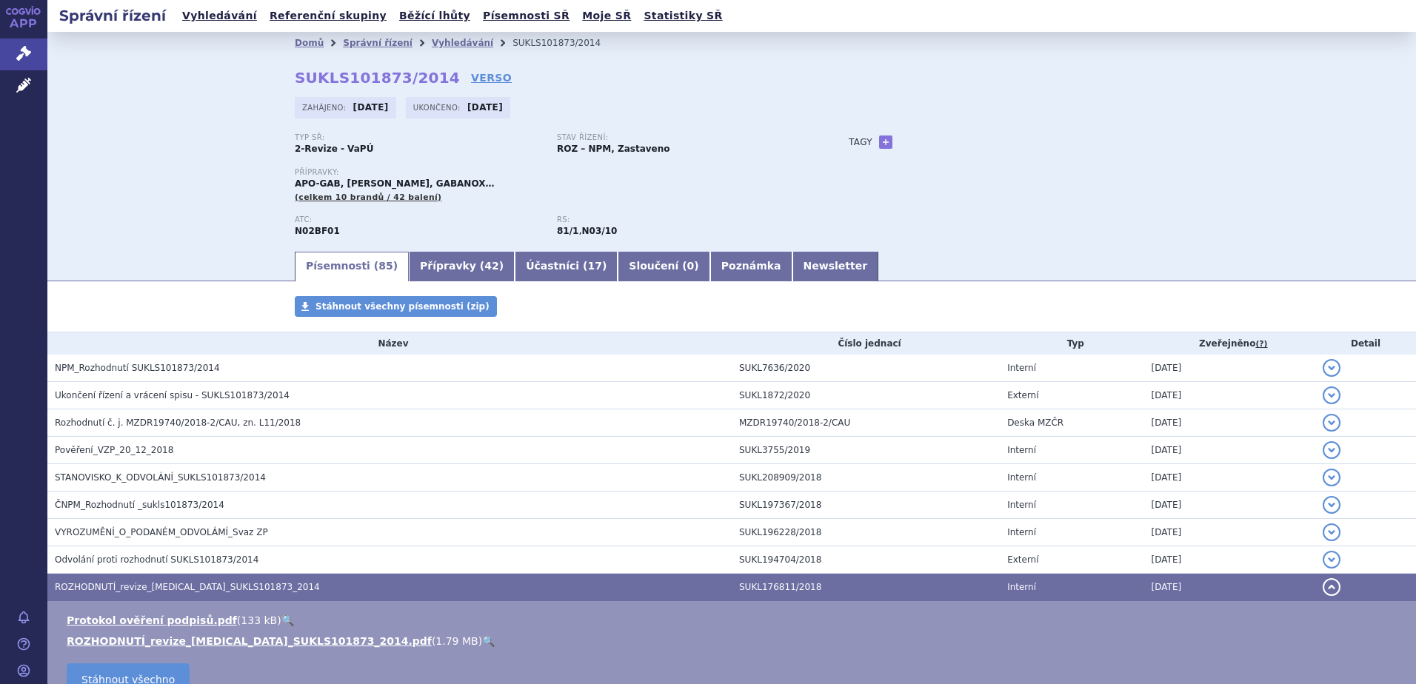
click at [482, 640] on link "🔍" at bounding box center [488, 641] width 13 height 12
click at [1220, 107] on div "Domů Správní řízení Vyhledávání SUKLS101873/2014 SUKLS101873/2014 VERSO [GEOGRA…" at bounding box center [731, 141] width 1368 height 218
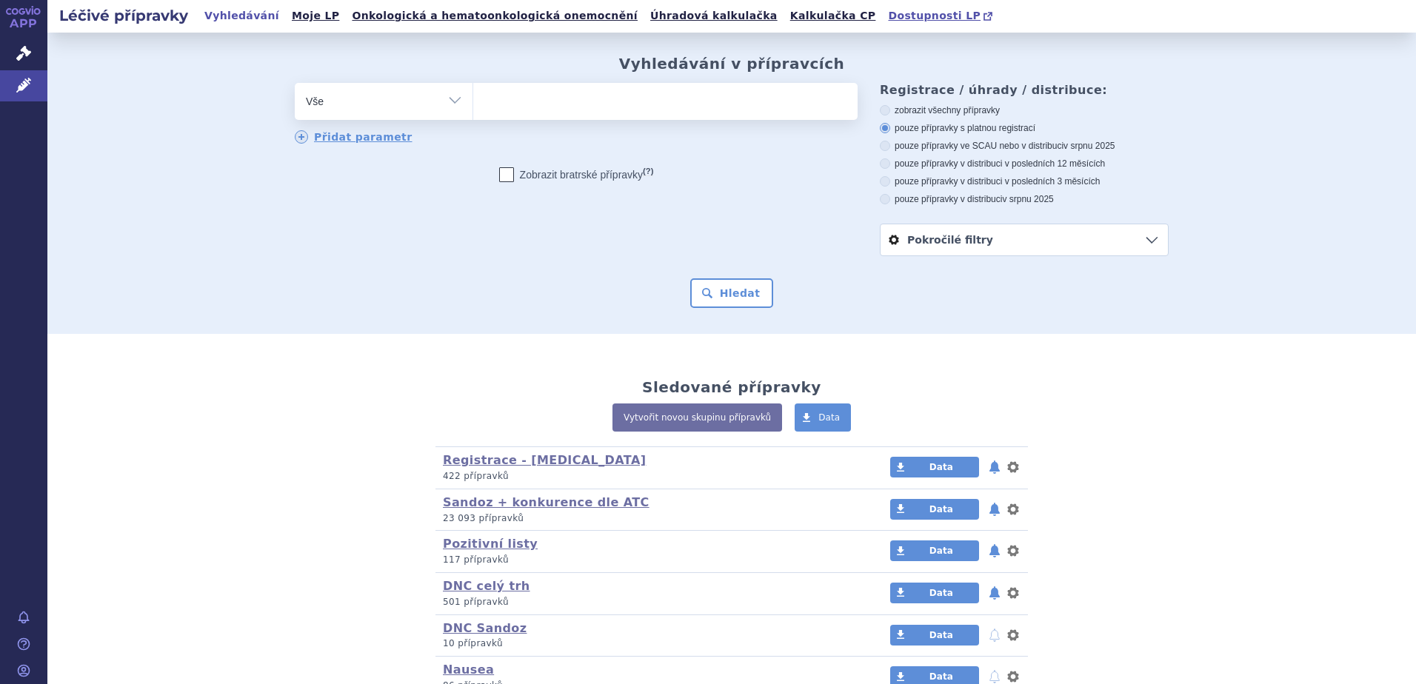
click at [888, 11] on span "Dostupnosti LP" at bounding box center [934, 16] width 93 height 12
